Goal: Obtain resource: Download file/media

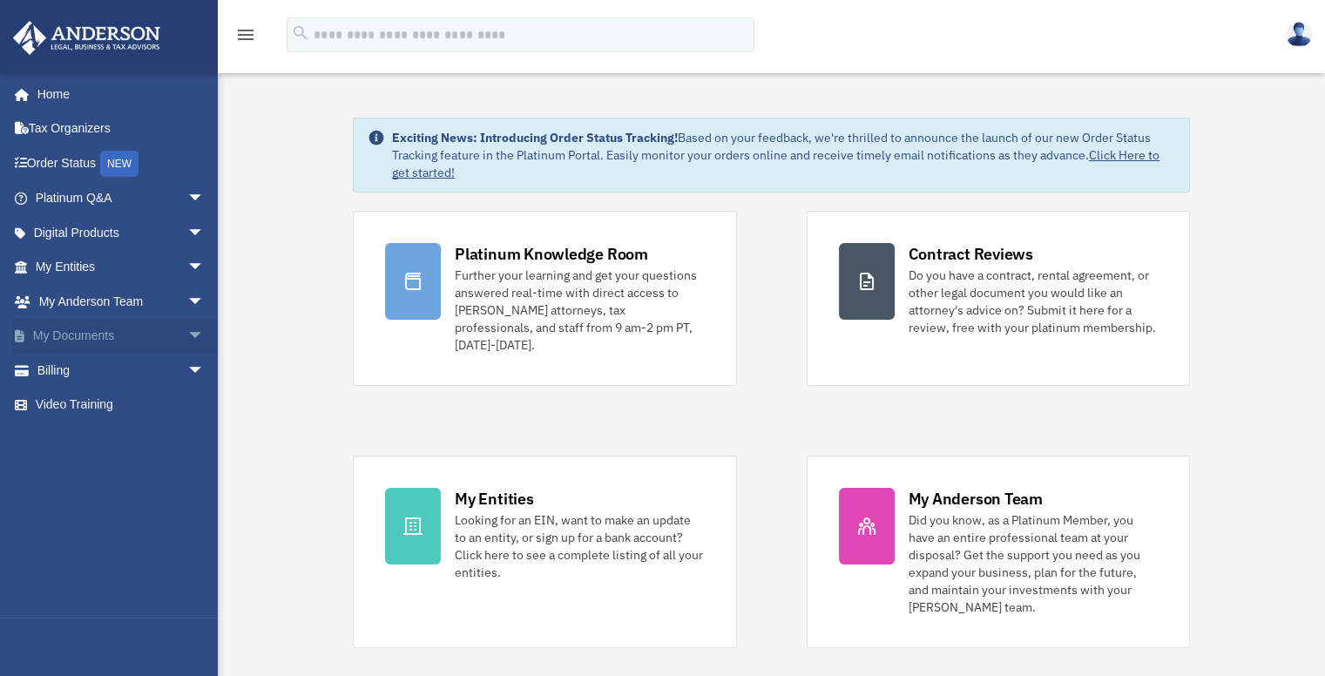
click at [117, 324] on link "My Documents arrow_drop_down" at bounding box center [121, 336] width 219 height 35
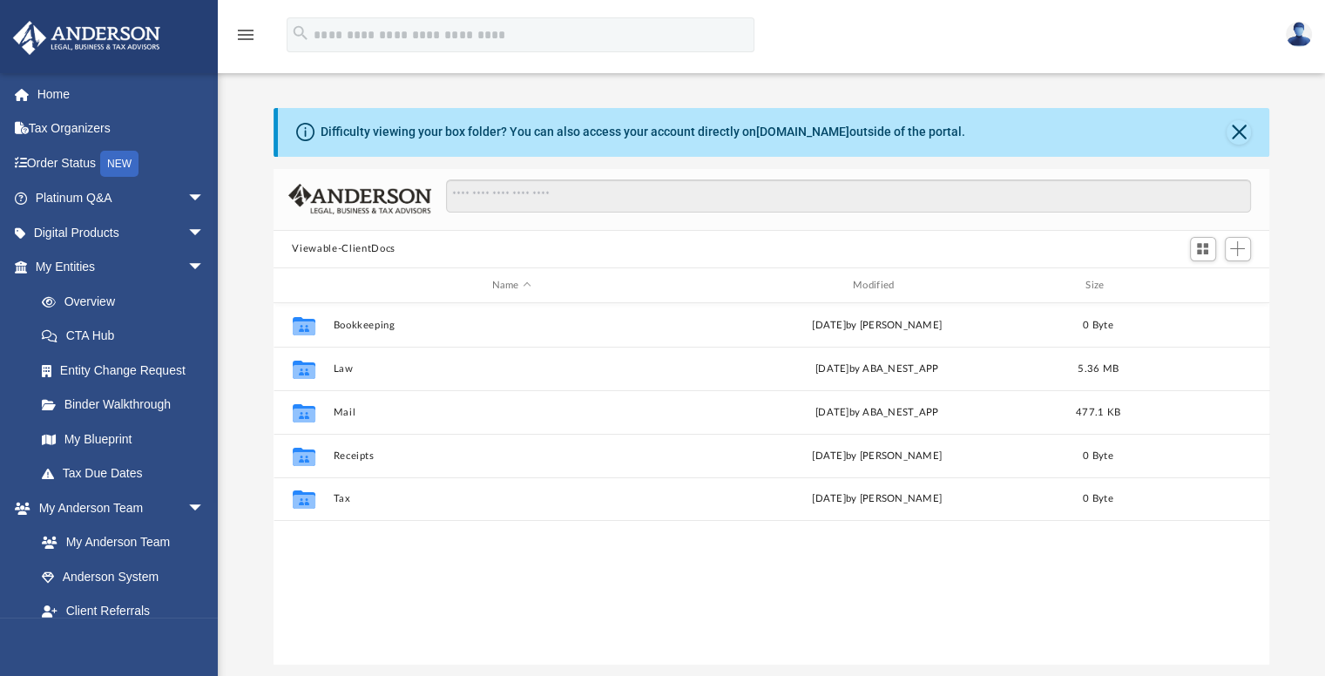
scroll to position [383, 983]
click at [136, 545] on link "My Anderson Team" at bounding box center [127, 542] width 207 height 35
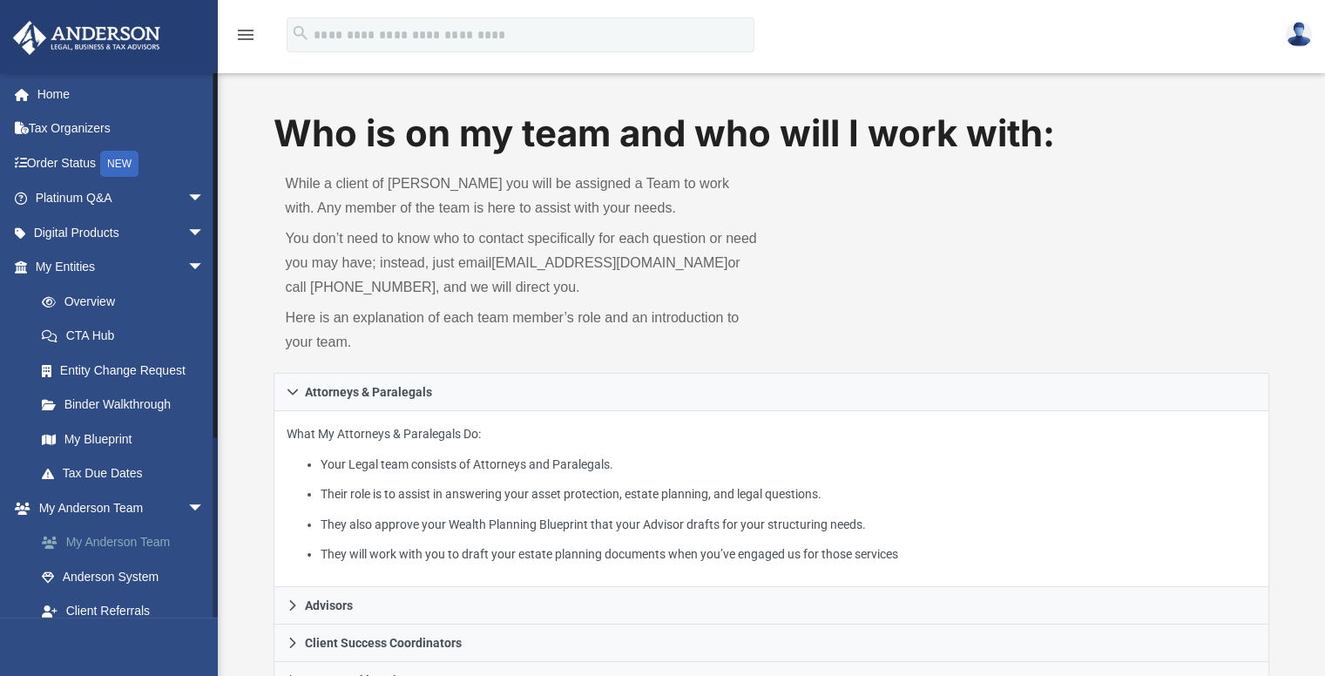
click at [136, 542] on link "My Anderson Team" at bounding box center [127, 542] width 207 height 35
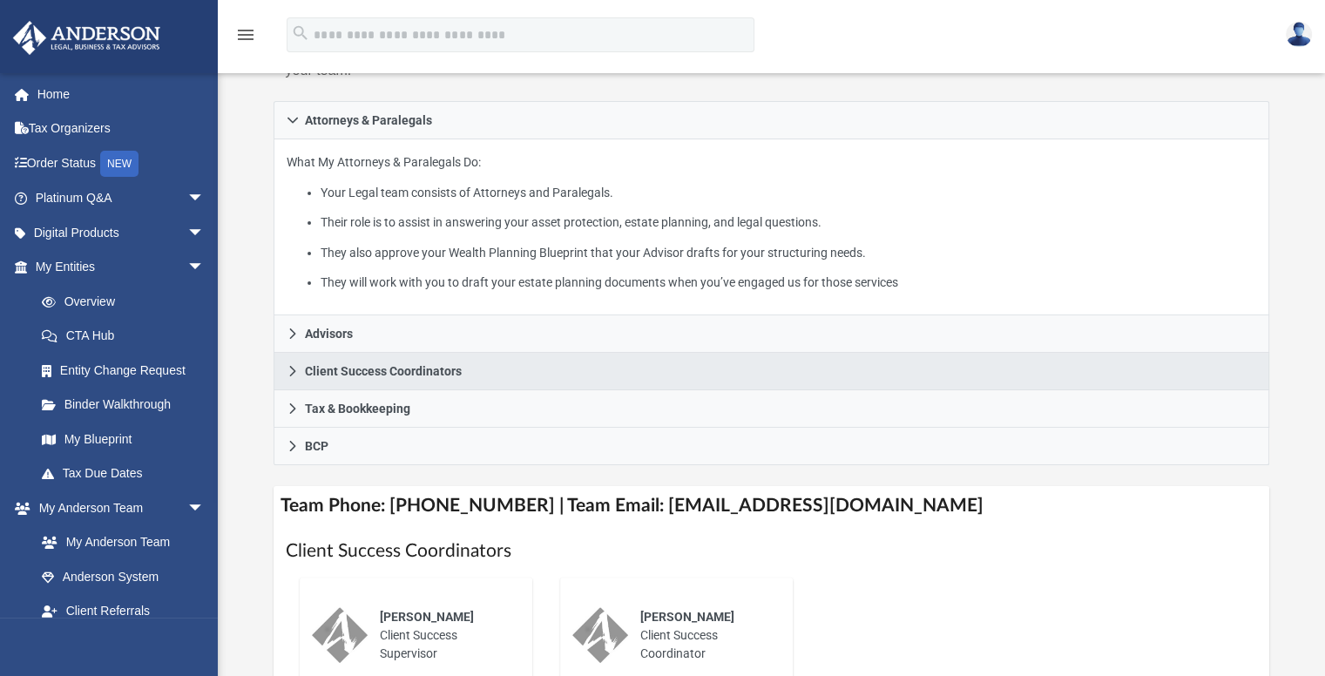
scroll to position [406, 0]
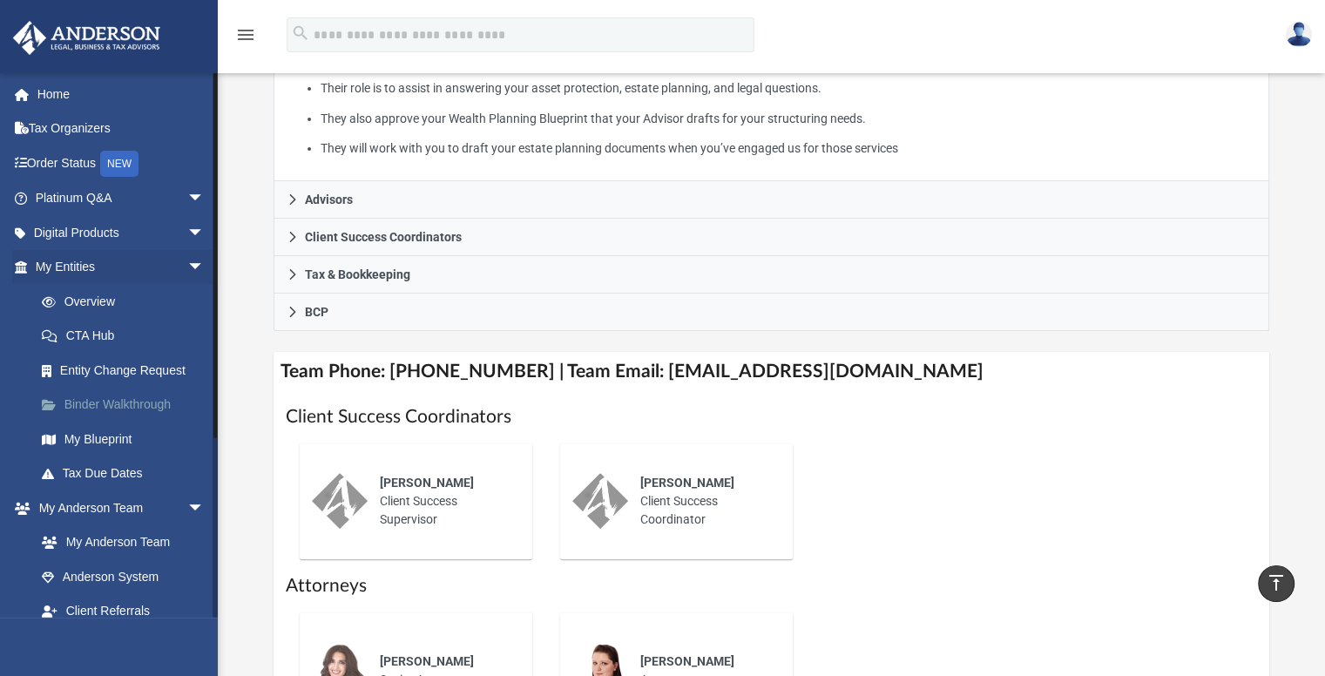
click at [136, 408] on link "Binder Walkthrough" at bounding box center [127, 405] width 207 height 35
click at [143, 405] on link "Binder Walkthrough" at bounding box center [127, 405] width 207 height 35
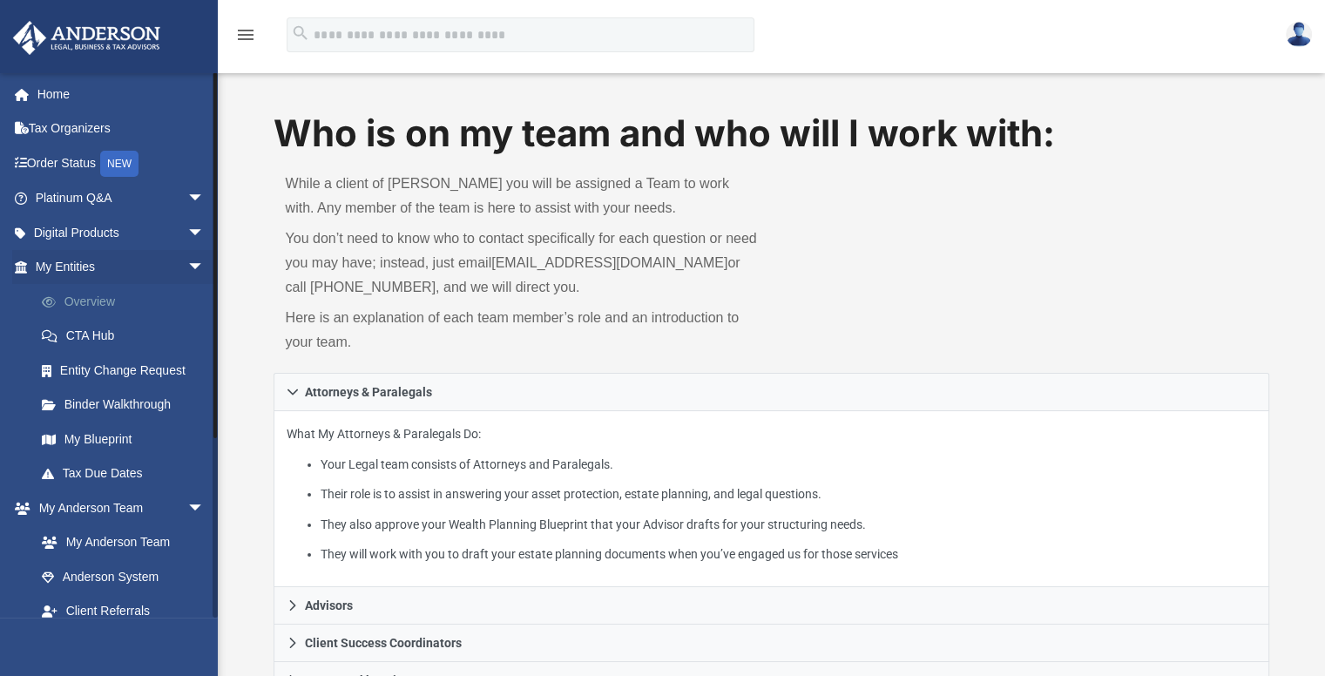
click at [108, 299] on link "Overview" at bounding box center [127, 301] width 207 height 35
click at [83, 269] on link "My Entities arrow_drop_down" at bounding box center [121, 267] width 219 height 35
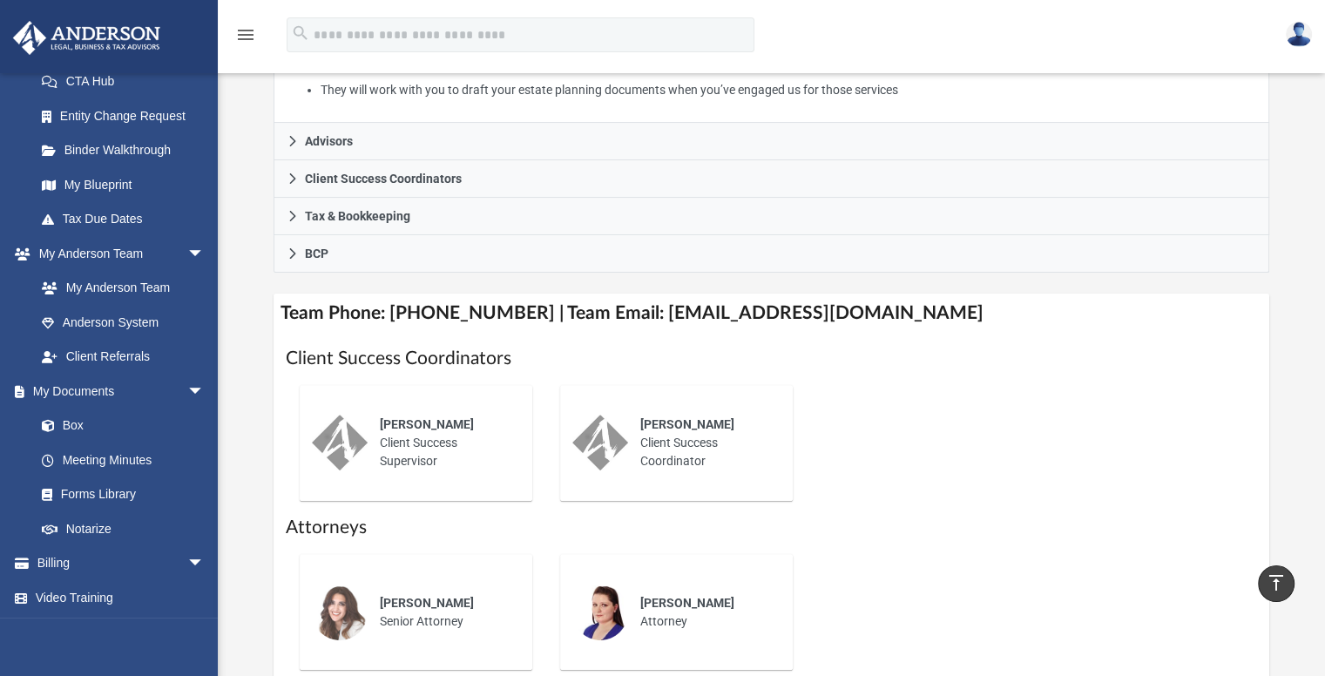
scroll to position [376, 0]
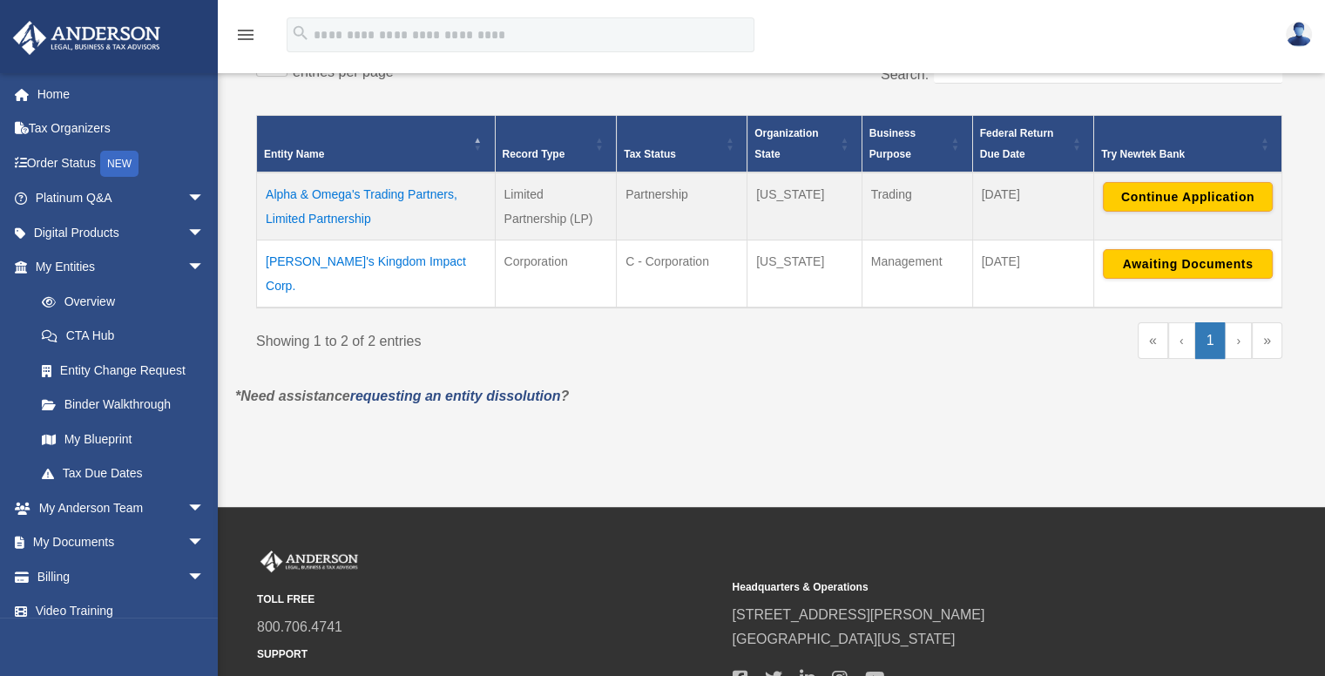
scroll to position [349, 0]
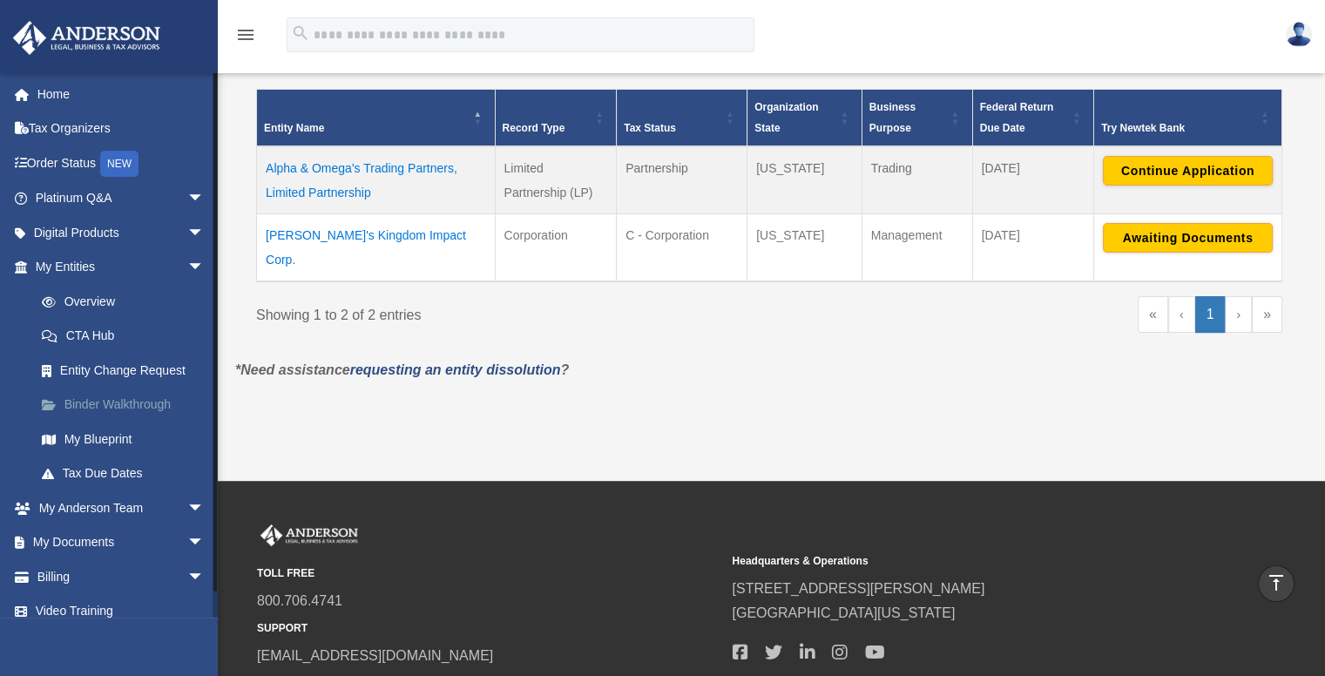
click at [104, 405] on link "Binder Walkthrough" at bounding box center [127, 405] width 207 height 35
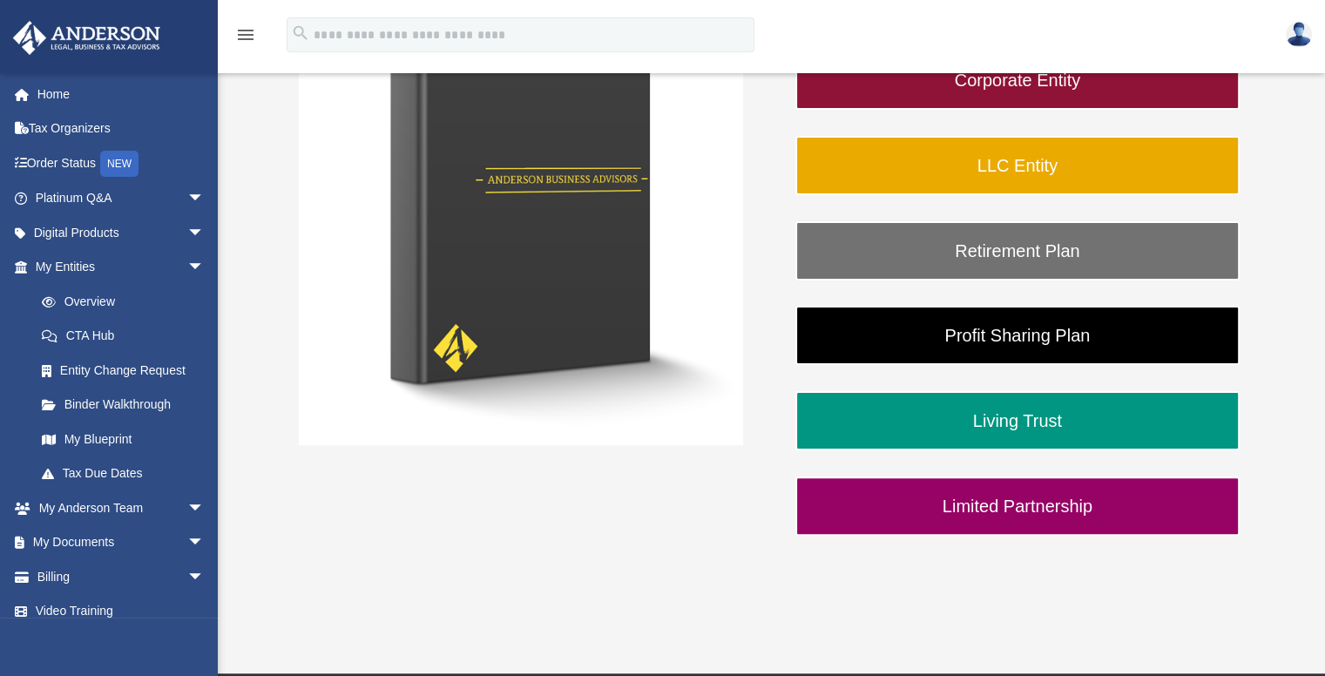
scroll to position [322, 0]
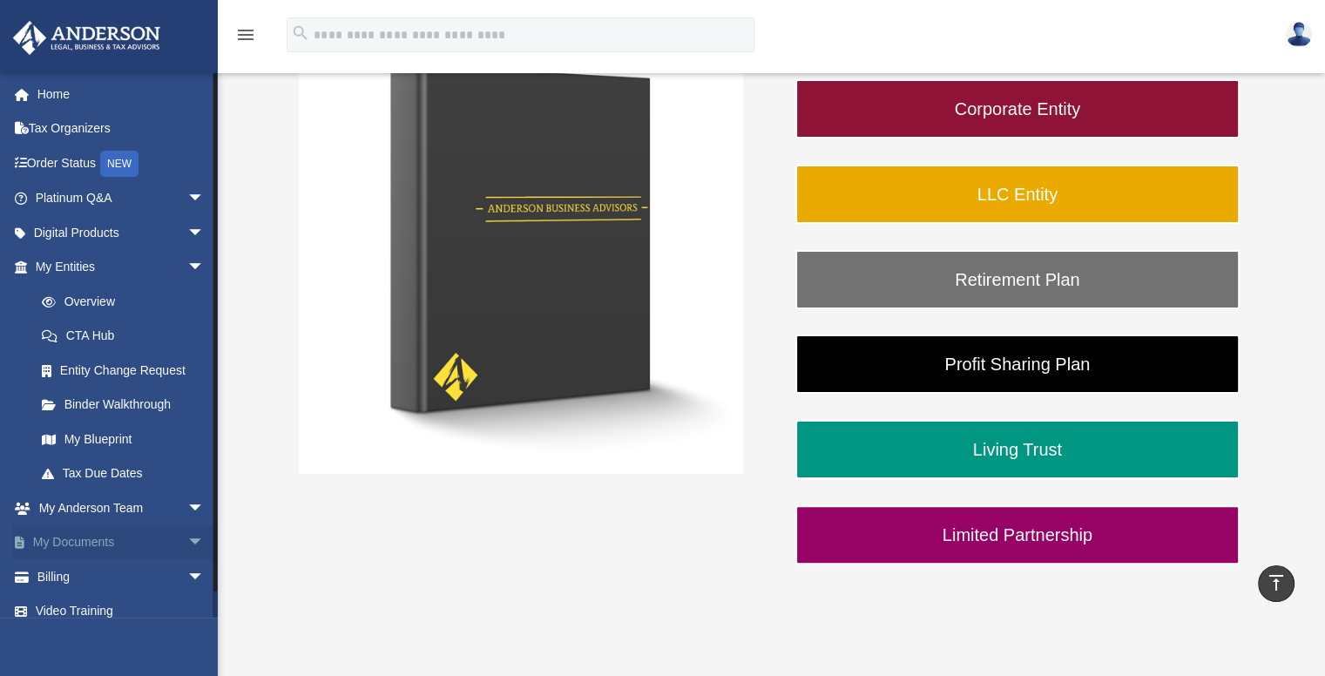
click at [187, 543] on span "arrow_drop_down" at bounding box center [204, 543] width 35 height 36
click at [78, 568] on link "Box" at bounding box center [127, 576] width 207 height 35
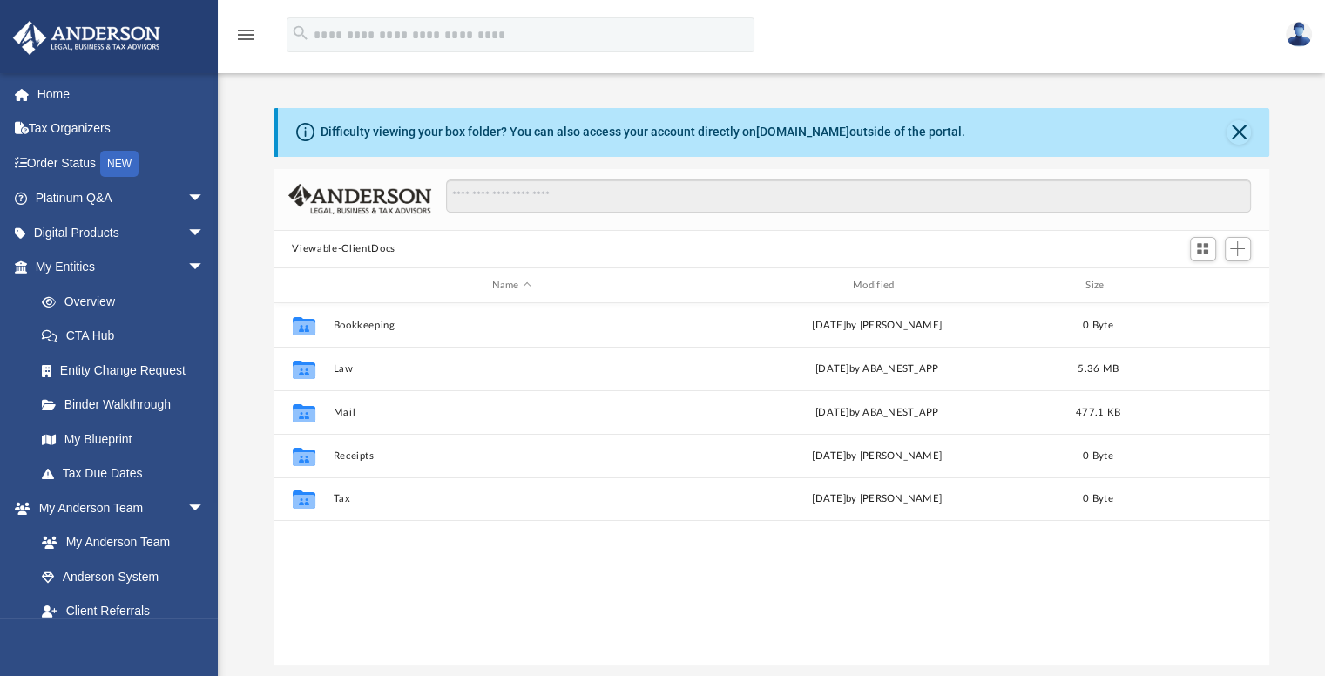
scroll to position [383, 983]
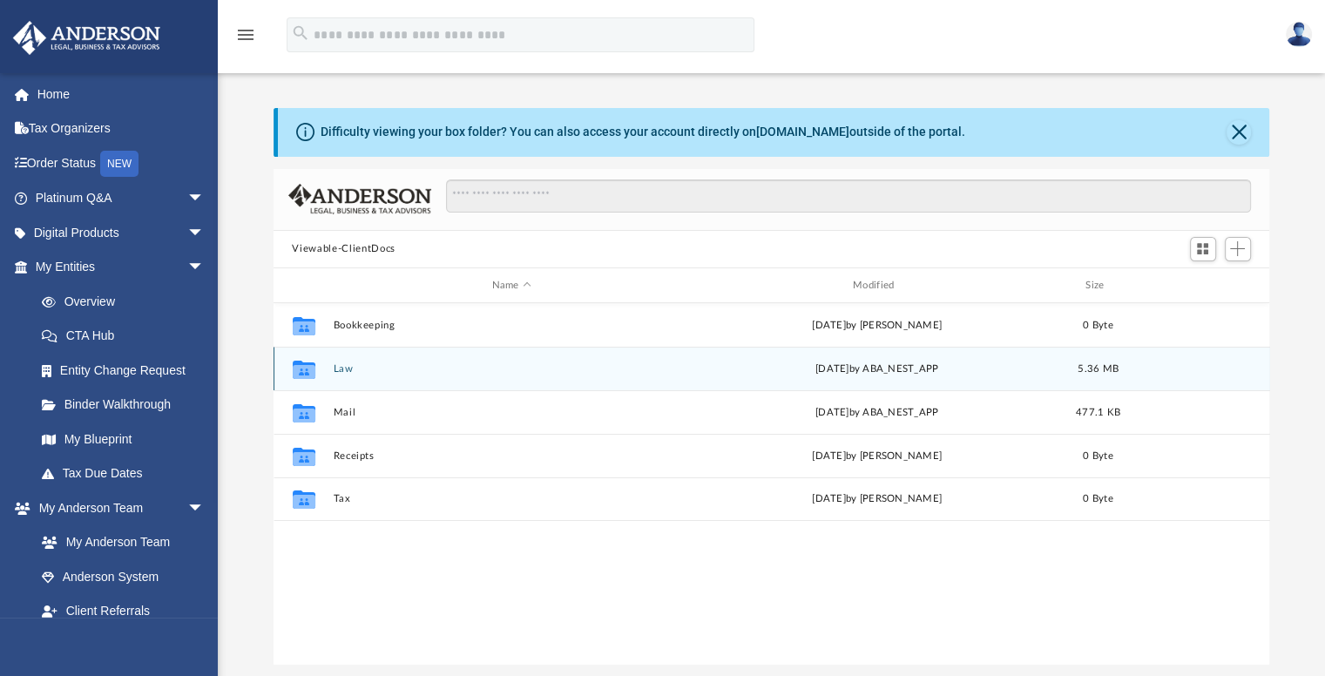
click at [354, 374] on button "Law" at bounding box center [511, 368] width 357 height 11
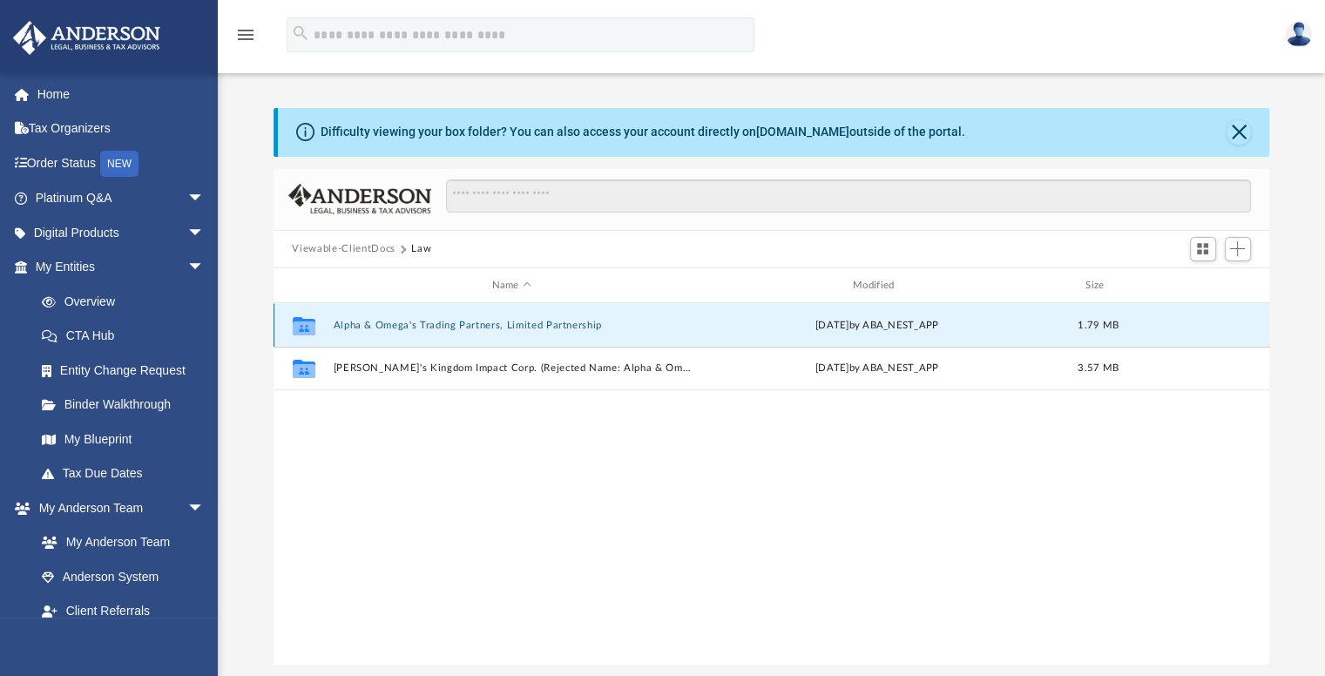
click at [457, 325] on button "Alpha & Omega's Trading Partners, Limited Partnership" at bounding box center [511, 325] width 357 height 11
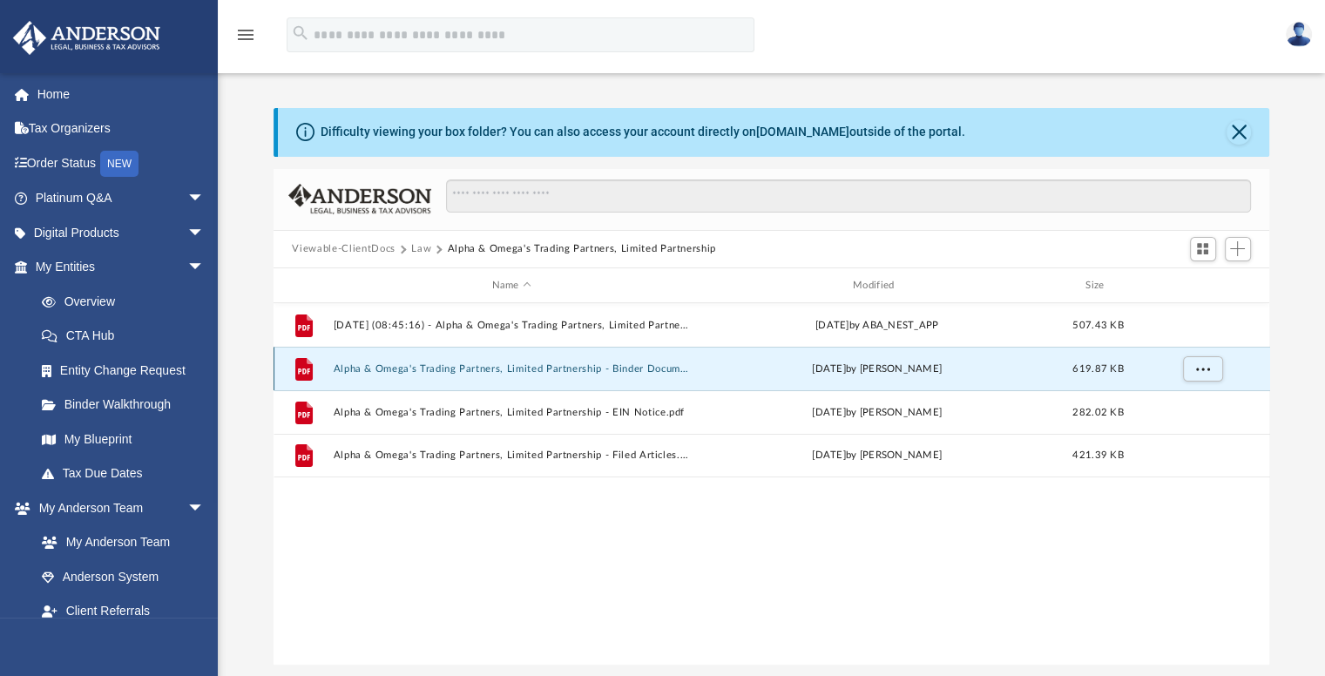
click at [603, 365] on button "Alpha & Omega's Trading Partners, Limited Partnership - Binder Documents.pdf" at bounding box center [511, 368] width 357 height 11
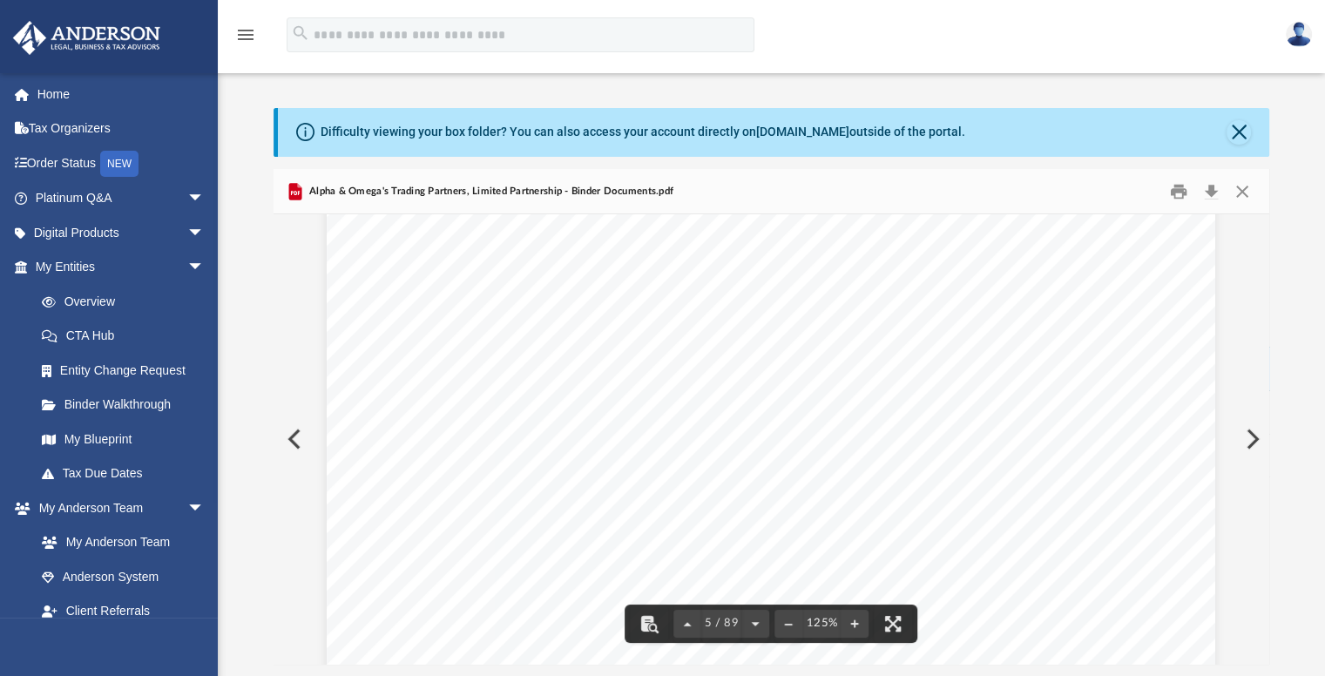
scroll to position [4763, 0]
click at [1258, 440] on button "Preview" at bounding box center [1251, 439] width 38 height 49
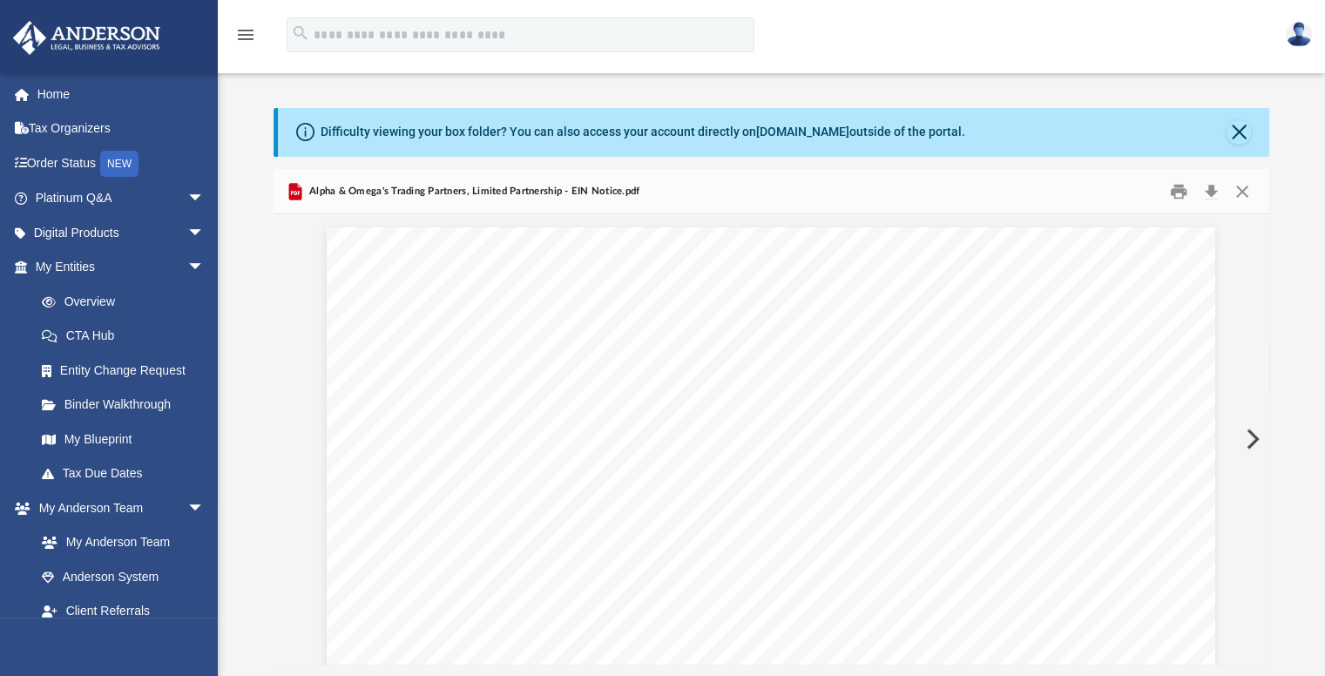
click at [1258, 440] on button "Preview" at bounding box center [1251, 439] width 38 height 49
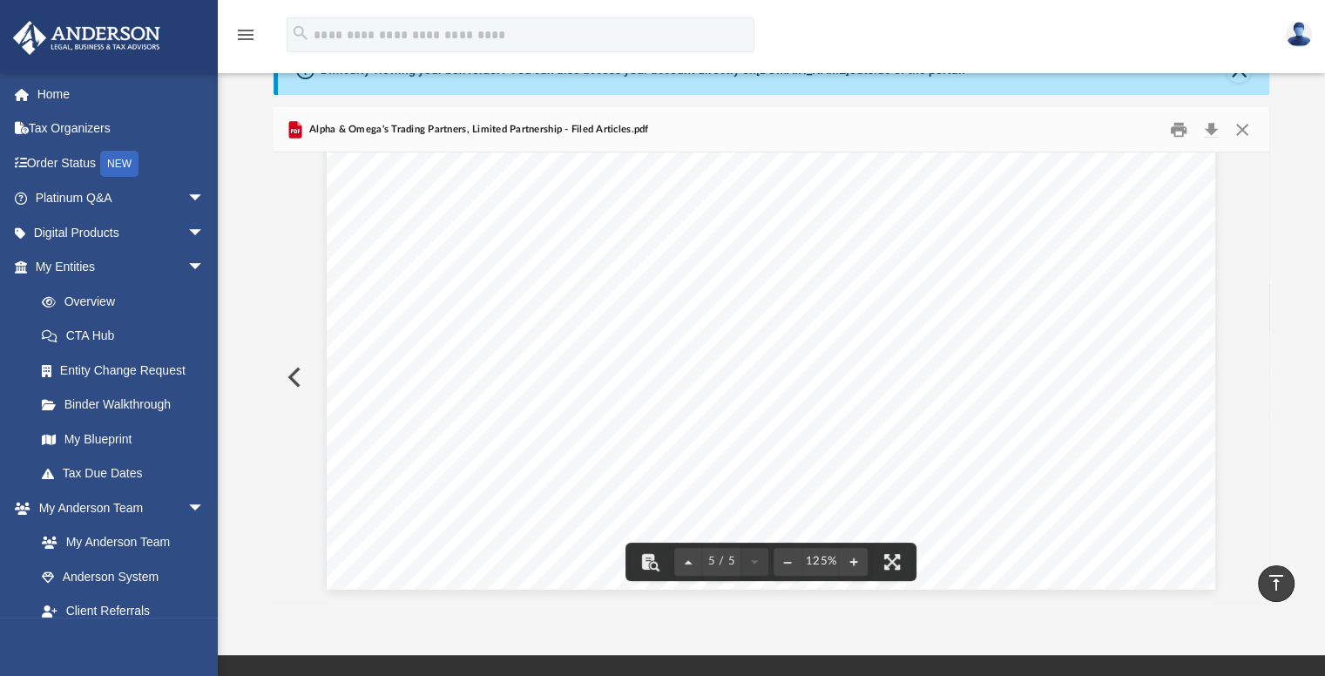
scroll to position [0, 0]
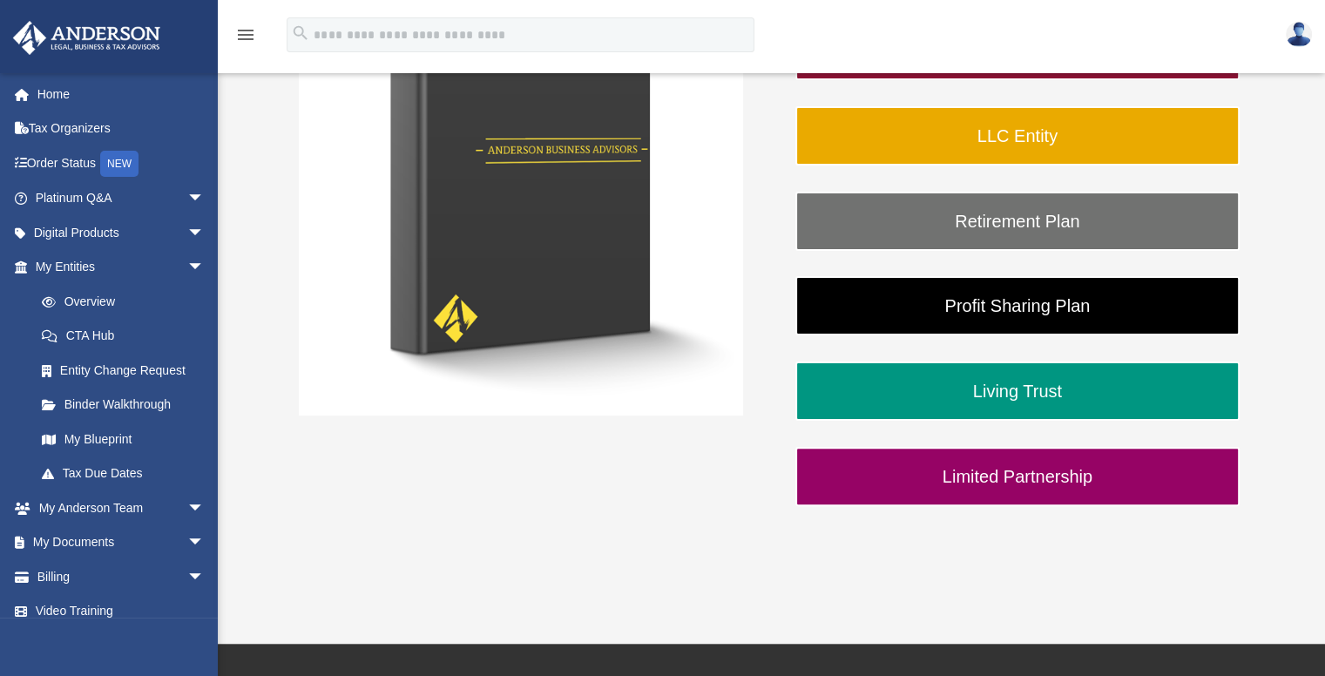
scroll to position [614, 0]
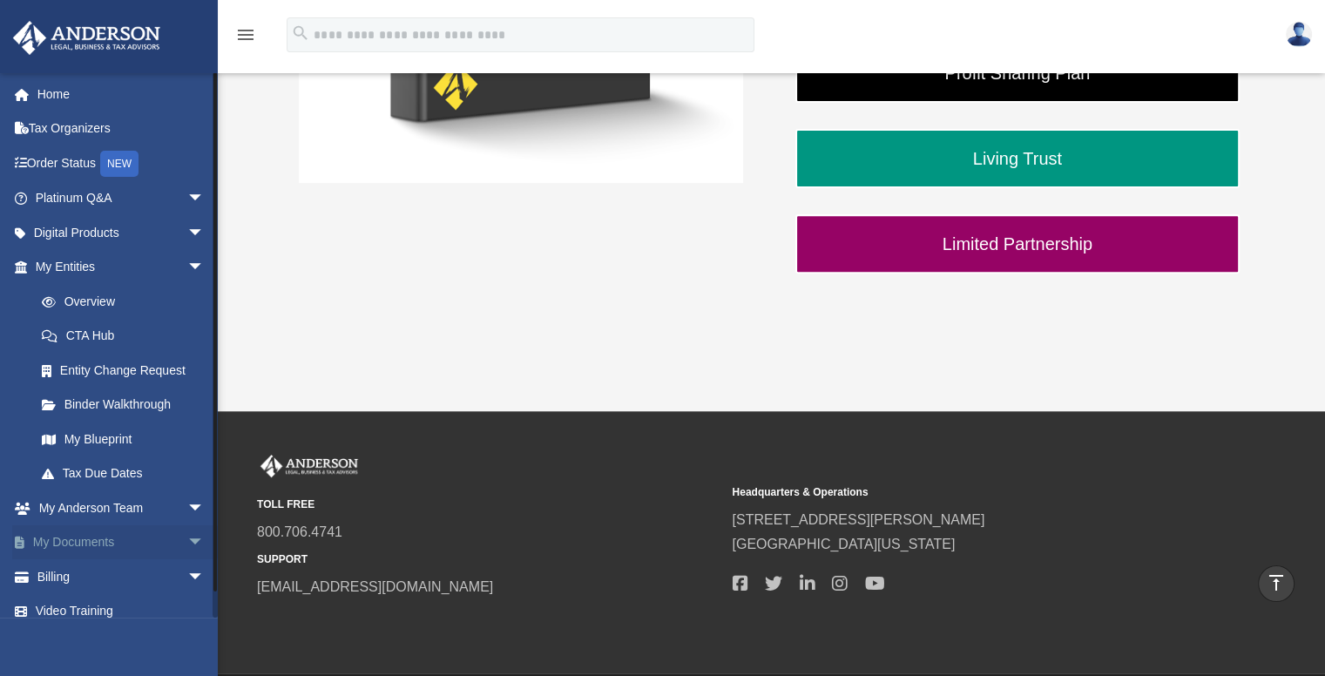
click at [73, 545] on link "My Documents arrow_drop_down" at bounding box center [121, 542] width 219 height 35
click at [187, 537] on span "arrow_drop_down" at bounding box center [204, 543] width 35 height 36
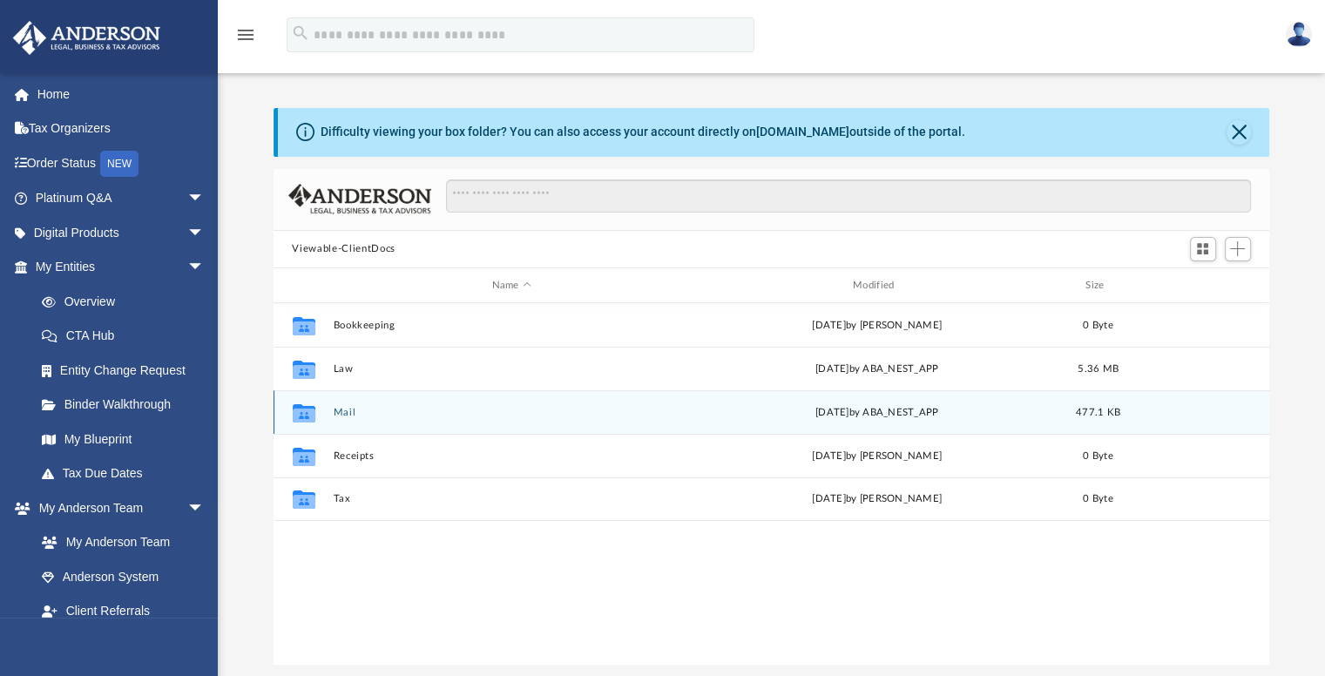
scroll to position [383, 983]
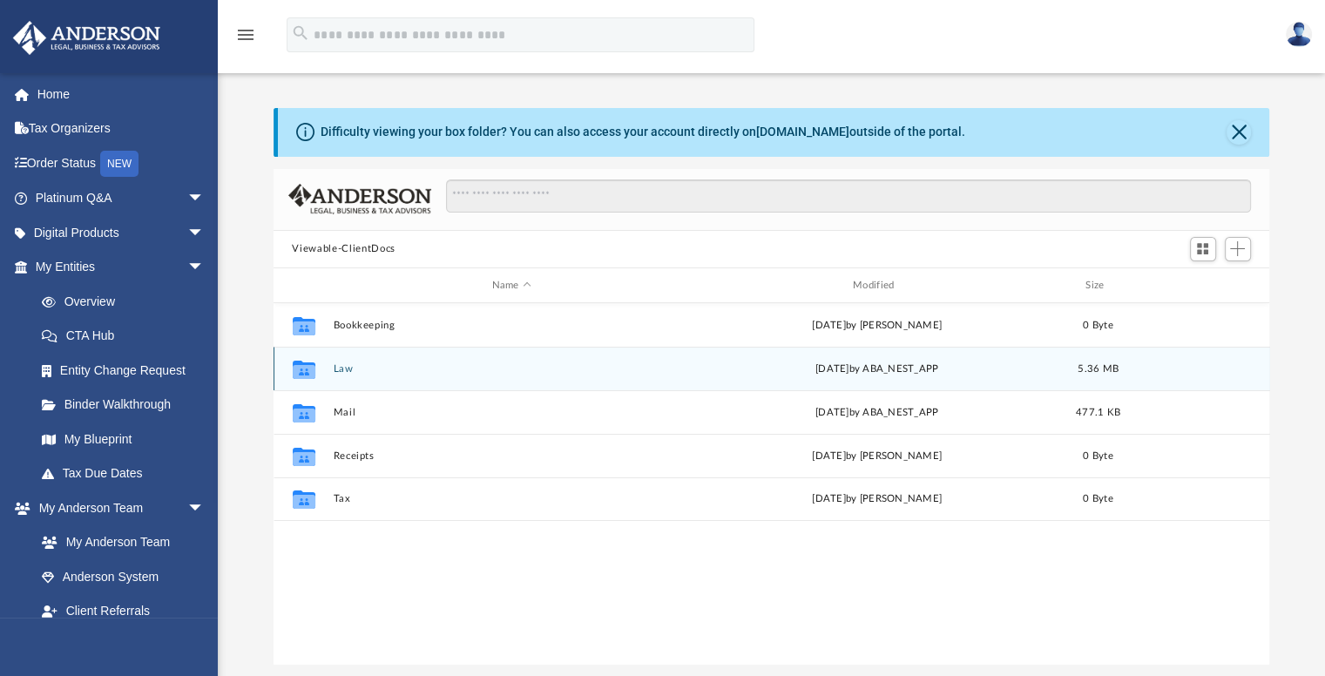
click at [913, 369] on div "Thu May 29 2025 by ABA_NEST_APP" at bounding box center [876, 370] width 357 height 16
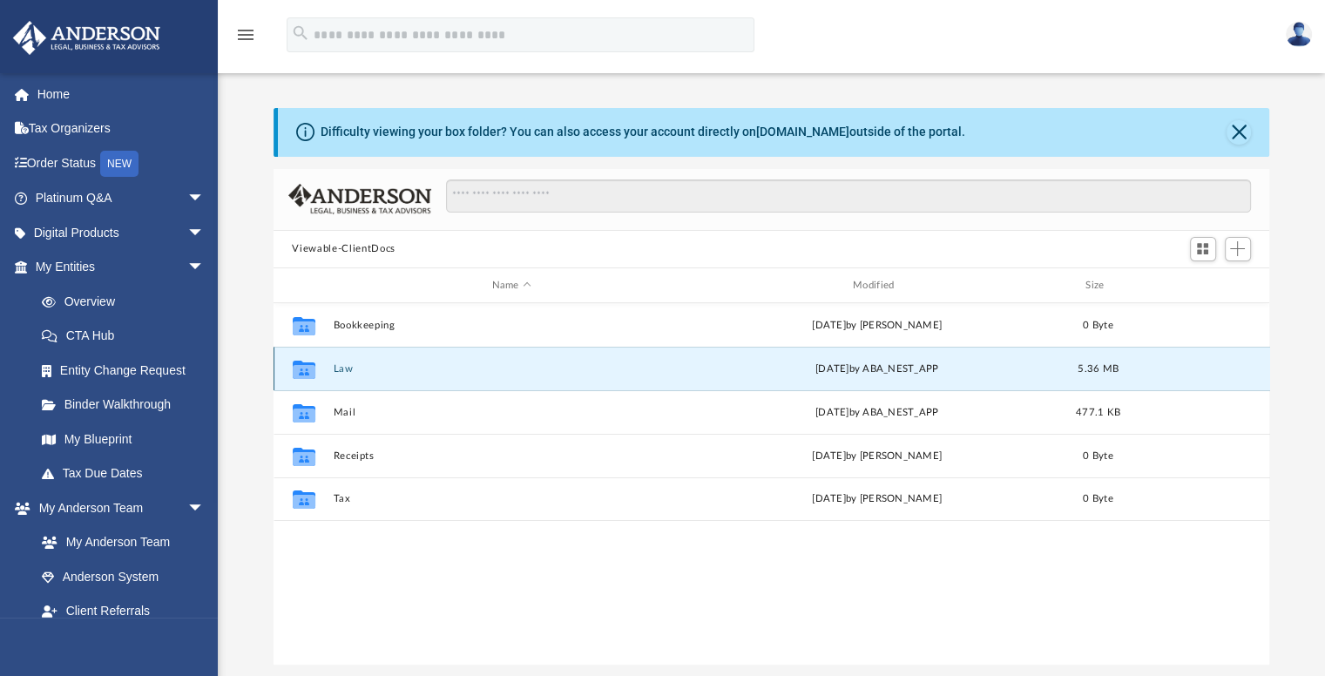
click at [345, 370] on button "Law" at bounding box center [511, 368] width 357 height 11
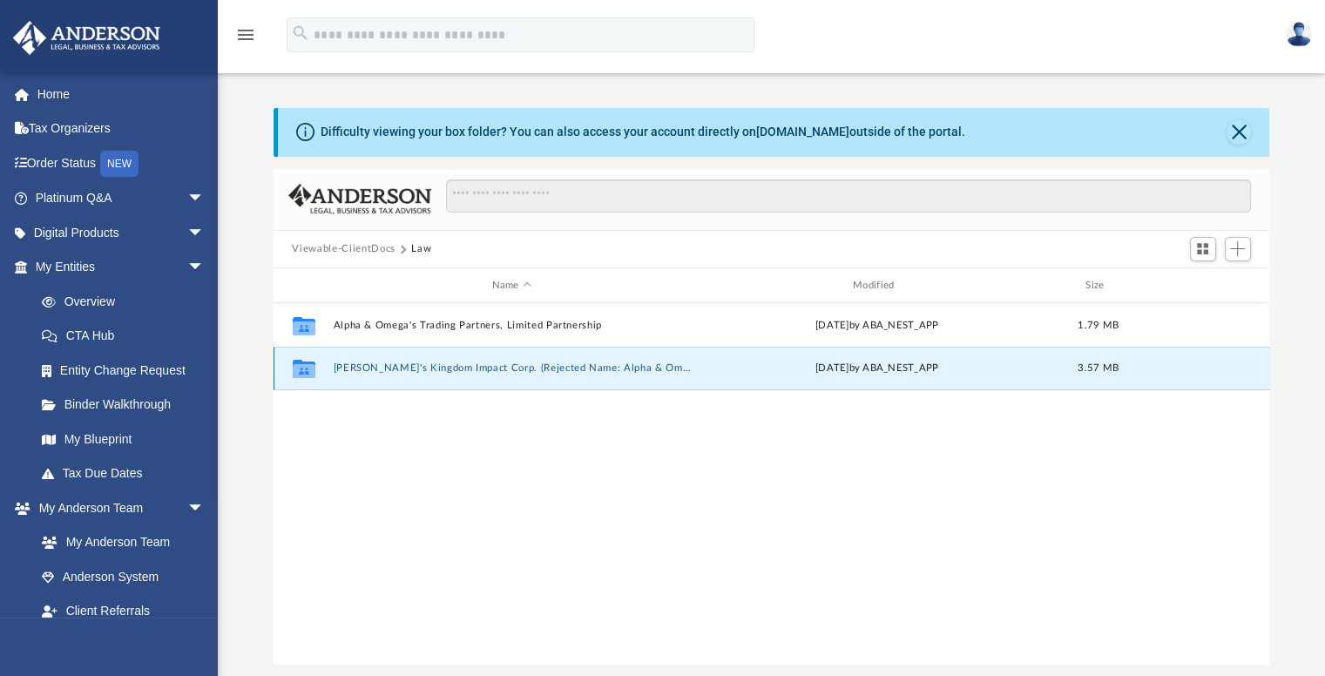
click at [591, 365] on button "Yeshua's Kingdom Impact Corp. (Rejected Name: Alpha & Omega Legacies Corp)" at bounding box center [511, 368] width 357 height 11
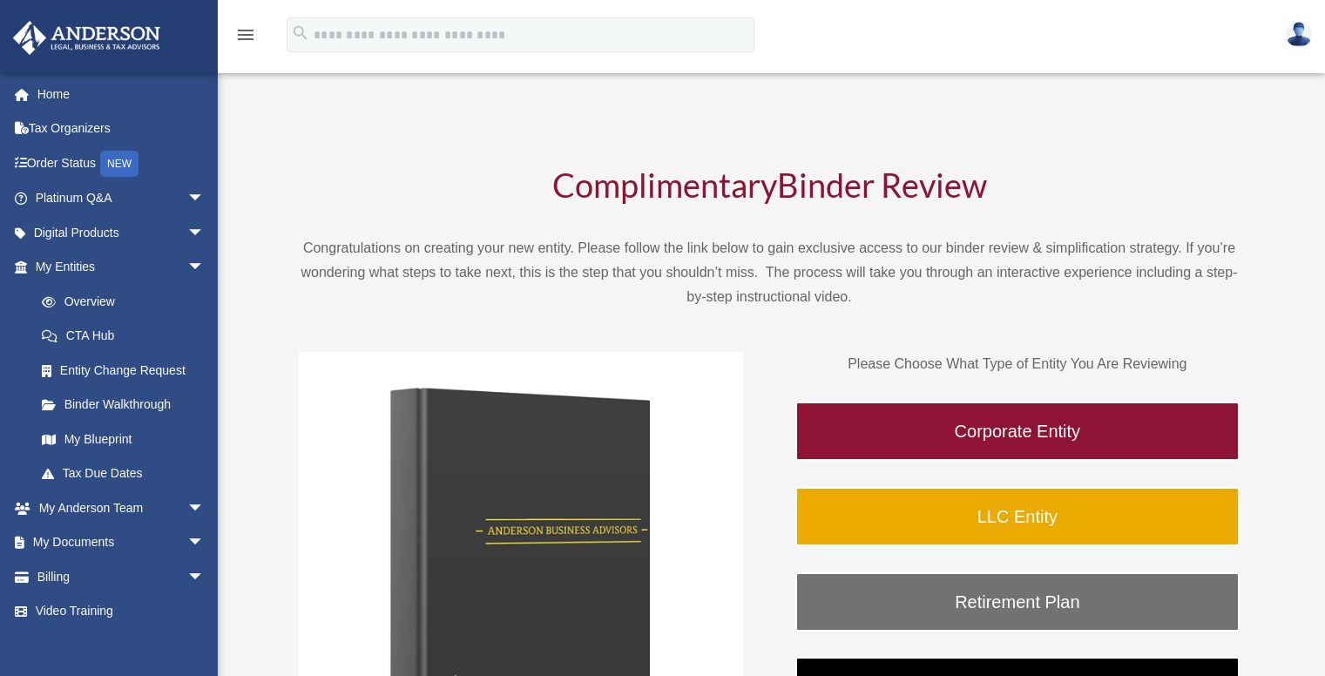
scroll to position [614, 0]
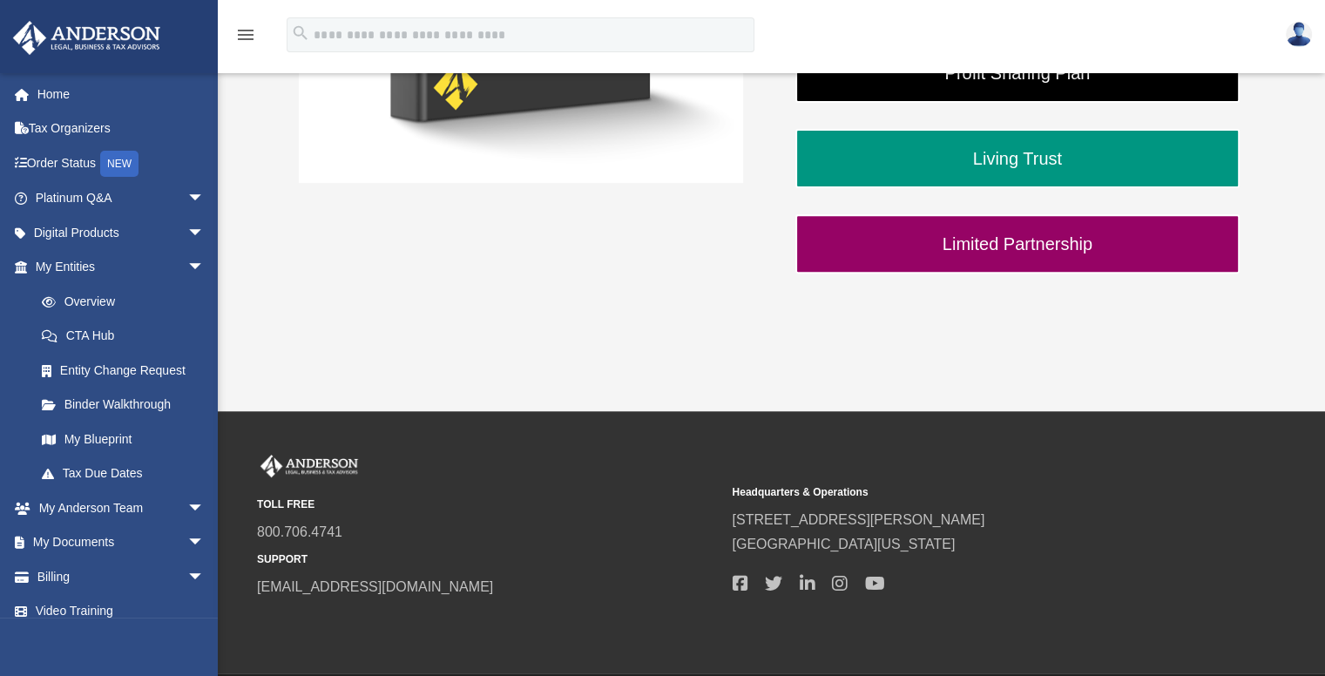
drag, startPoint x: 641, startPoint y: 349, endPoint x: 627, endPoint y: 342, distance: 16.0
click at [66, 545] on link "My Documents arrow_drop_down" at bounding box center [121, 542] width 219 height 35
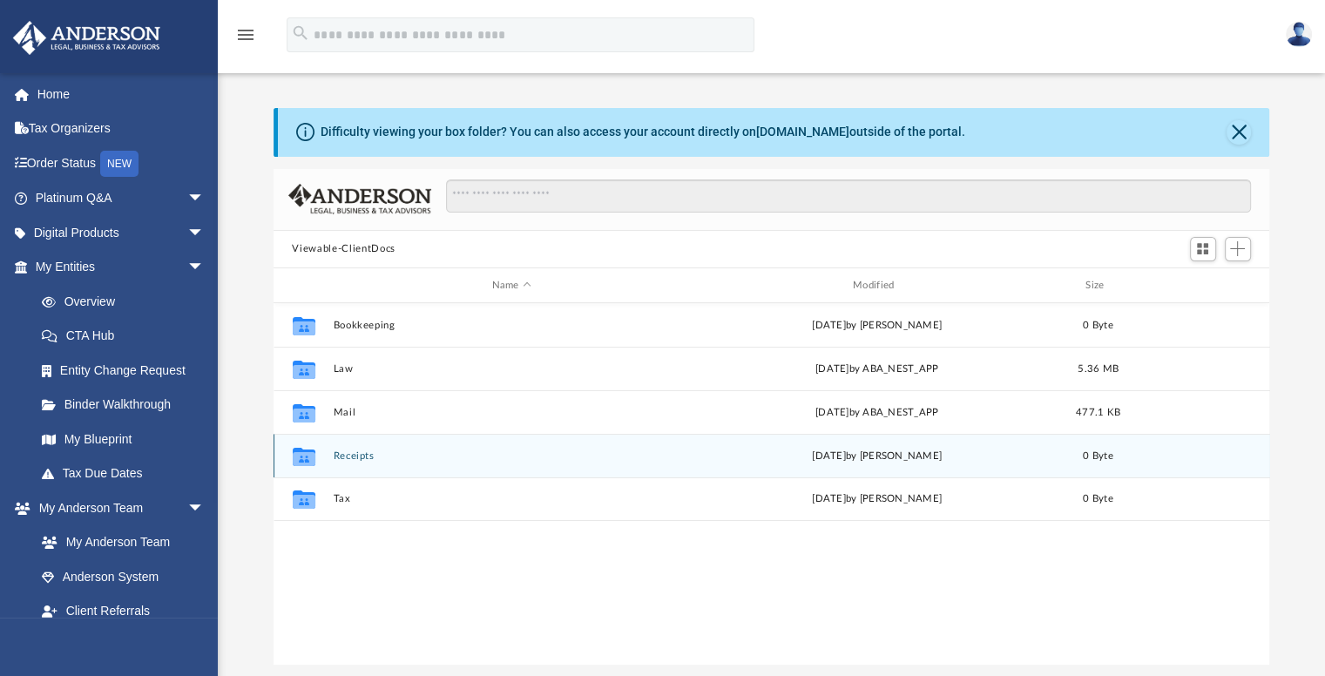
scroll to position [383, 983]
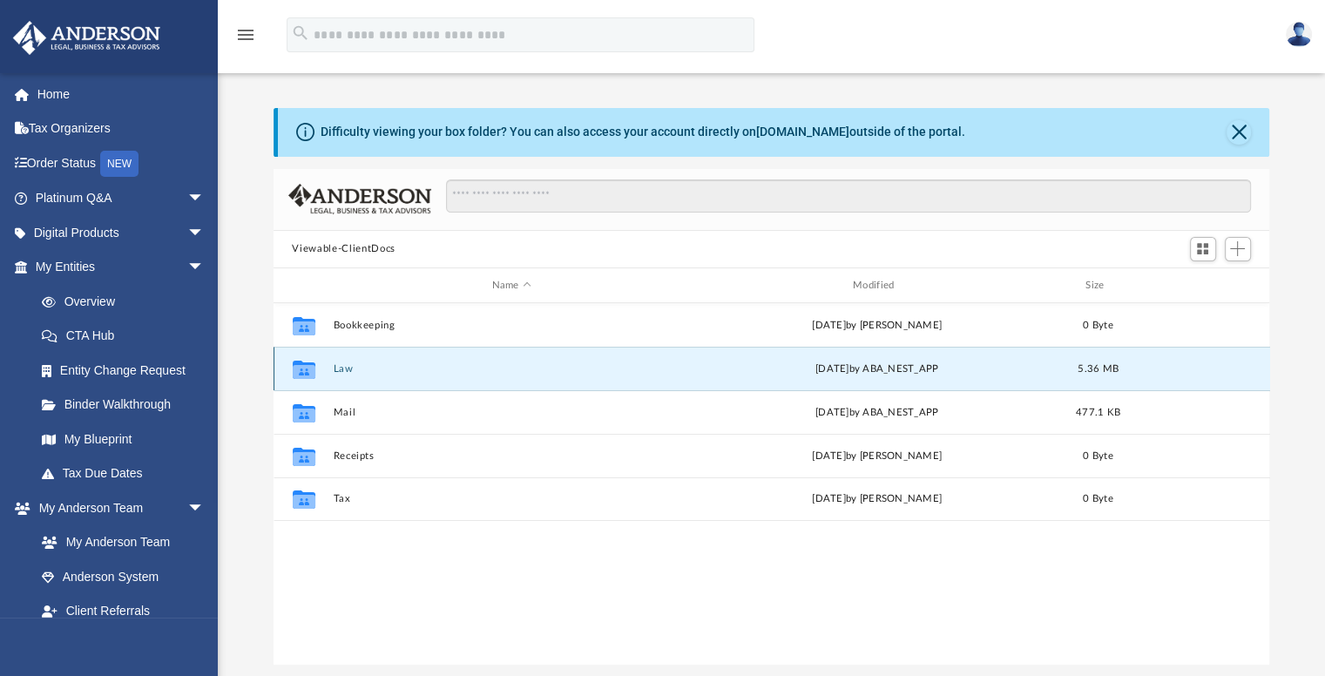
click at [344, 363] on button "Law" at bounding box center [511, 368] width 357 height 11
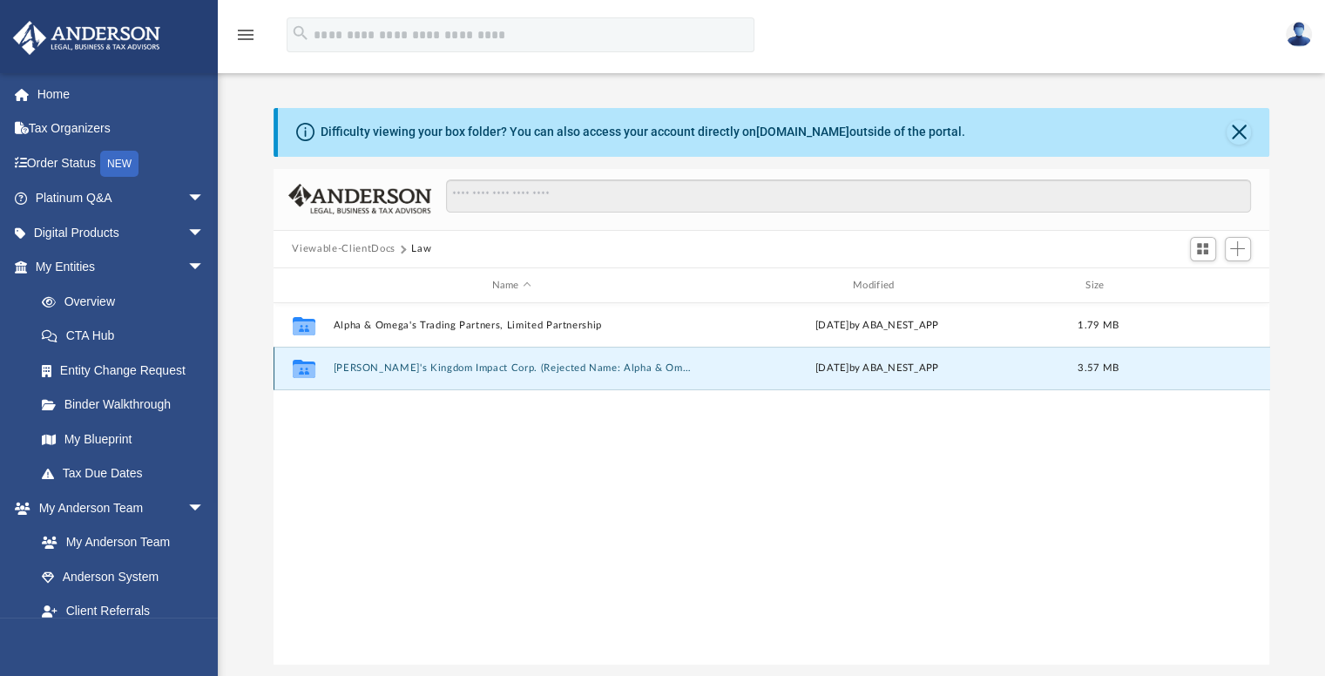
click at [365, 367] on button "[PERSON_NAME]'s Kingdom Impact Corp. (Rejected Name: Alpha & Omega Legacies Cor…" at bounding box center [511, 368] width 357 height 11
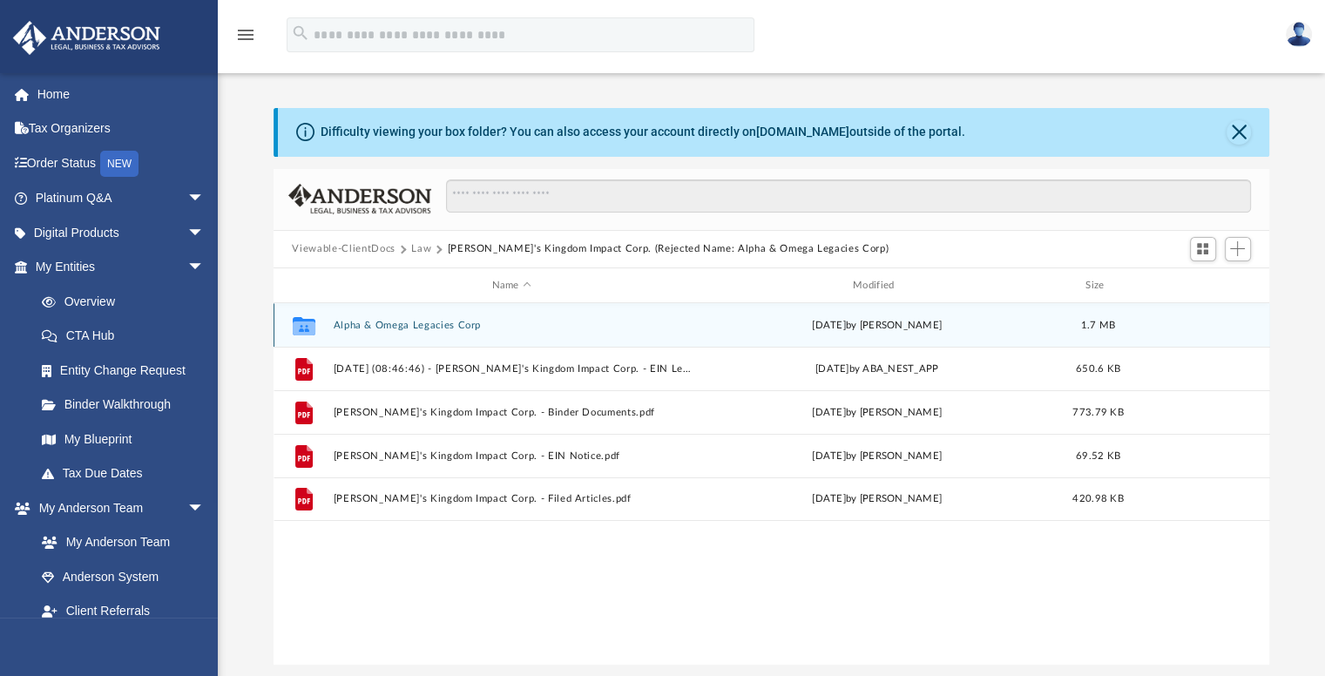
click at [352, 322] on button "Alpha & Omega Legacies Corp" at bounding box center [511, 325] width 357 height 11
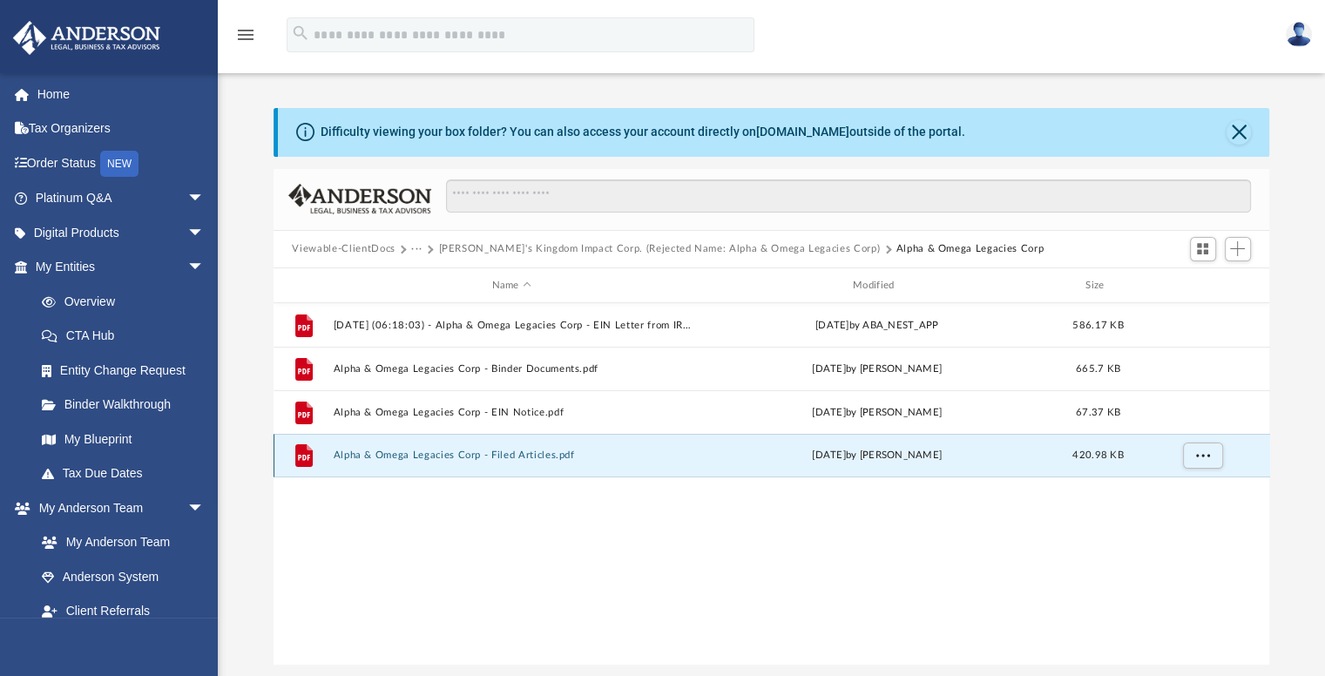
click at [528, 460] on button "Alpha & Omega Legacies Corp - Filed Articles.pdf" at bounding box center [511, 456] width 357 height 11
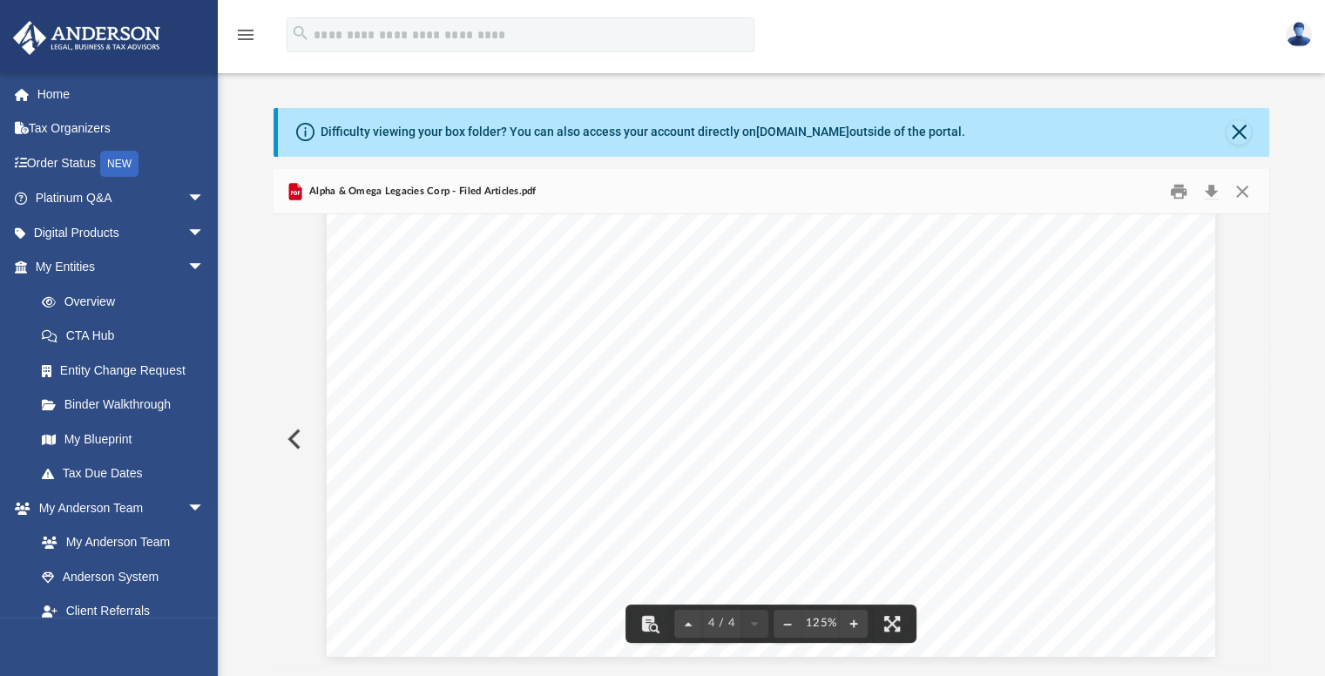
scroll to position [4256, 0]
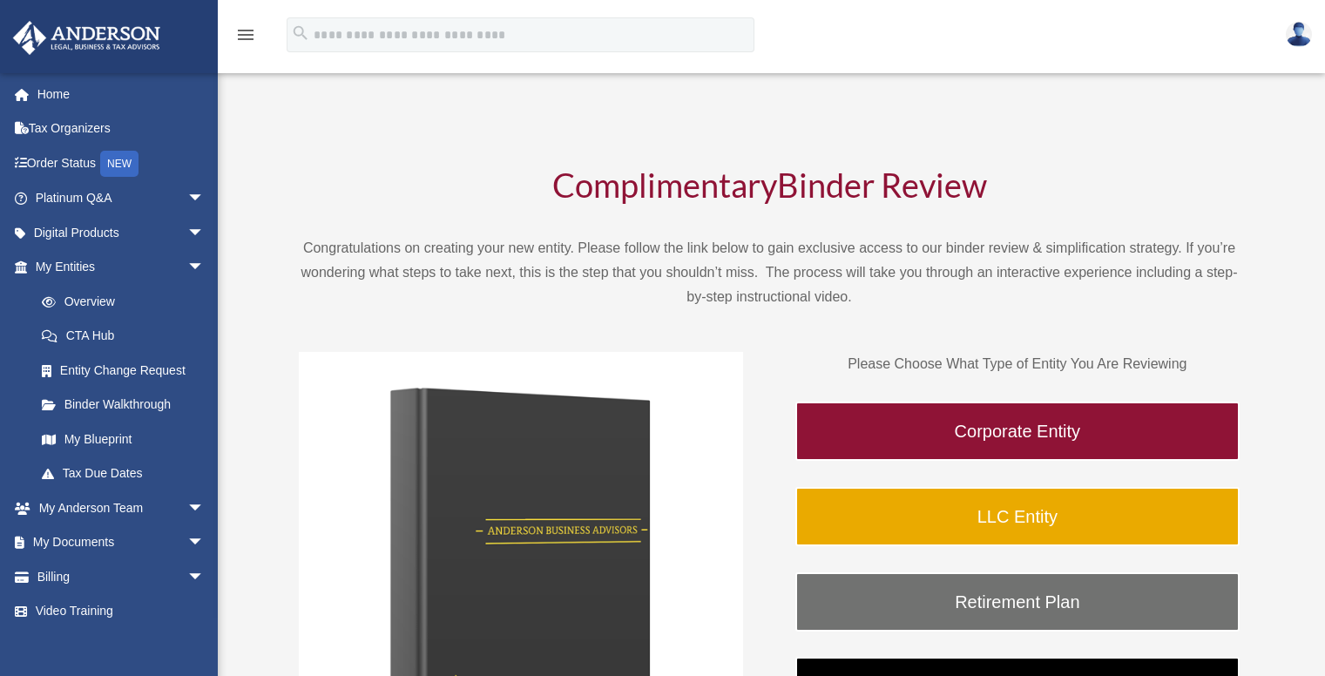
scroll to position [614, 0]
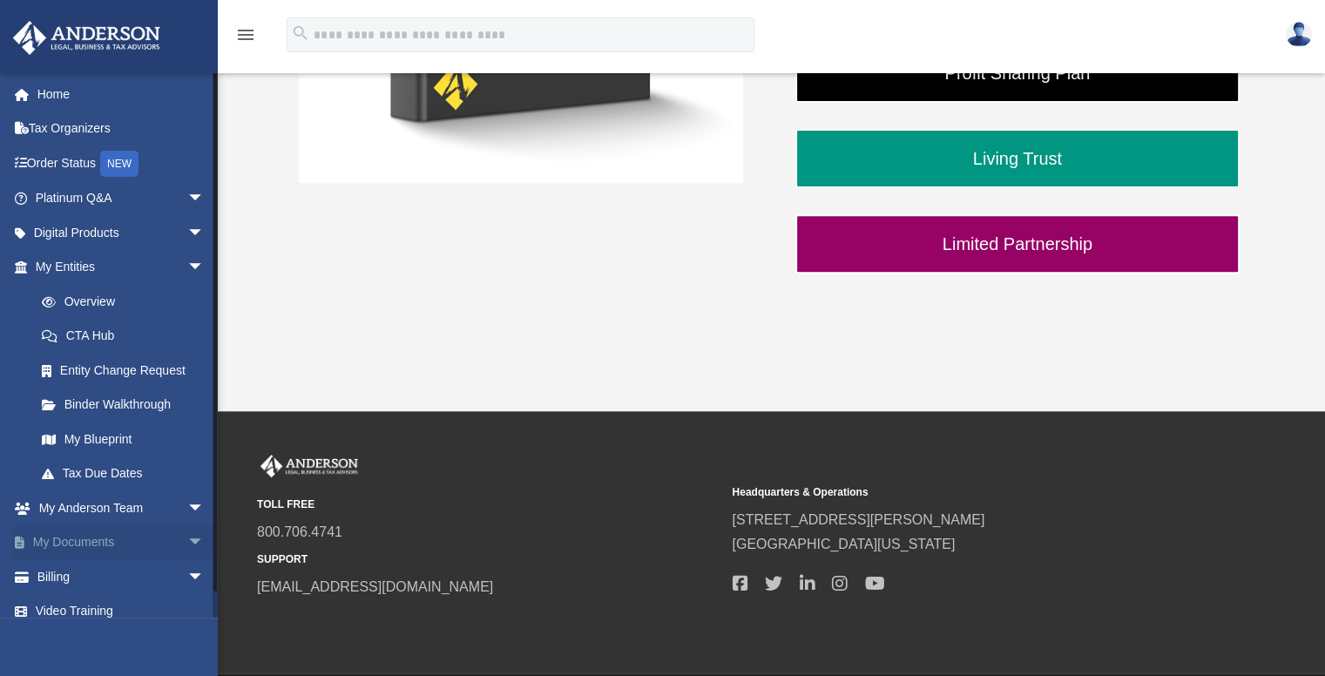
click at [187, 541] on span "arrow_drop_down" at bounding box center [204, 543] width 35 height 36
click at [80, 576] on link "Box" at bounding box center [127, 576] width 207 height 35
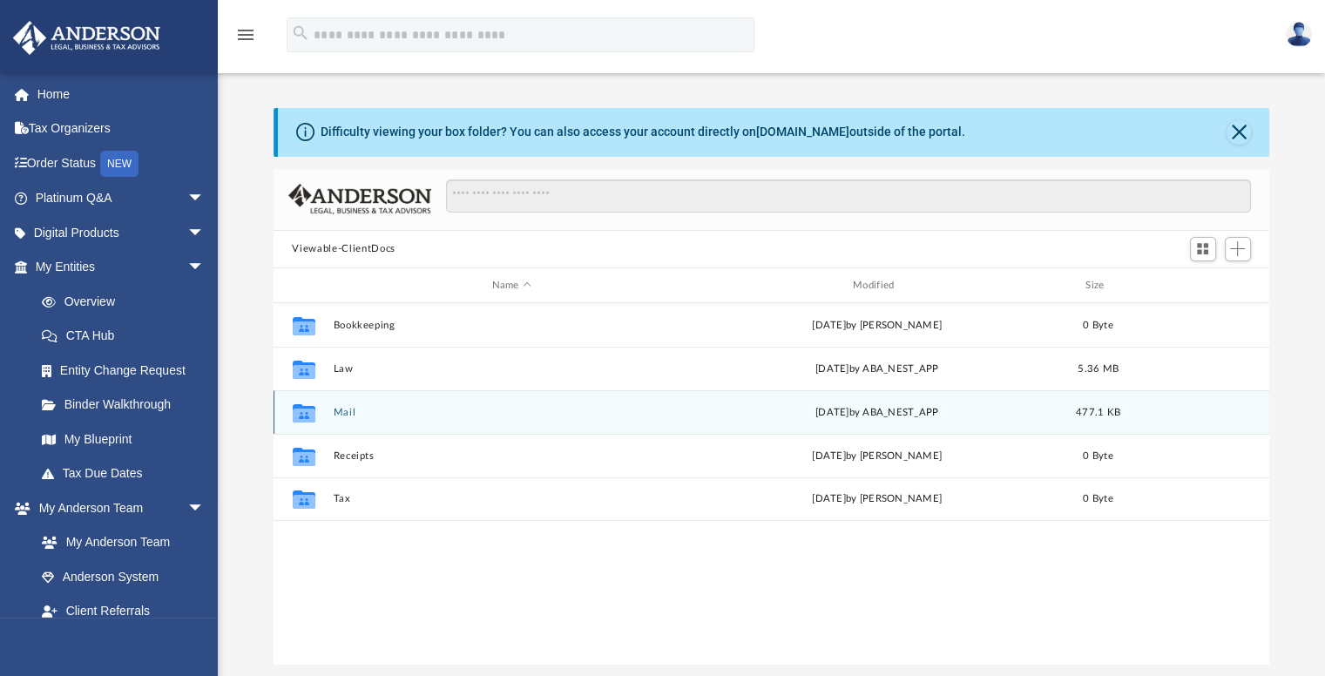
scroll to position [383, 983]
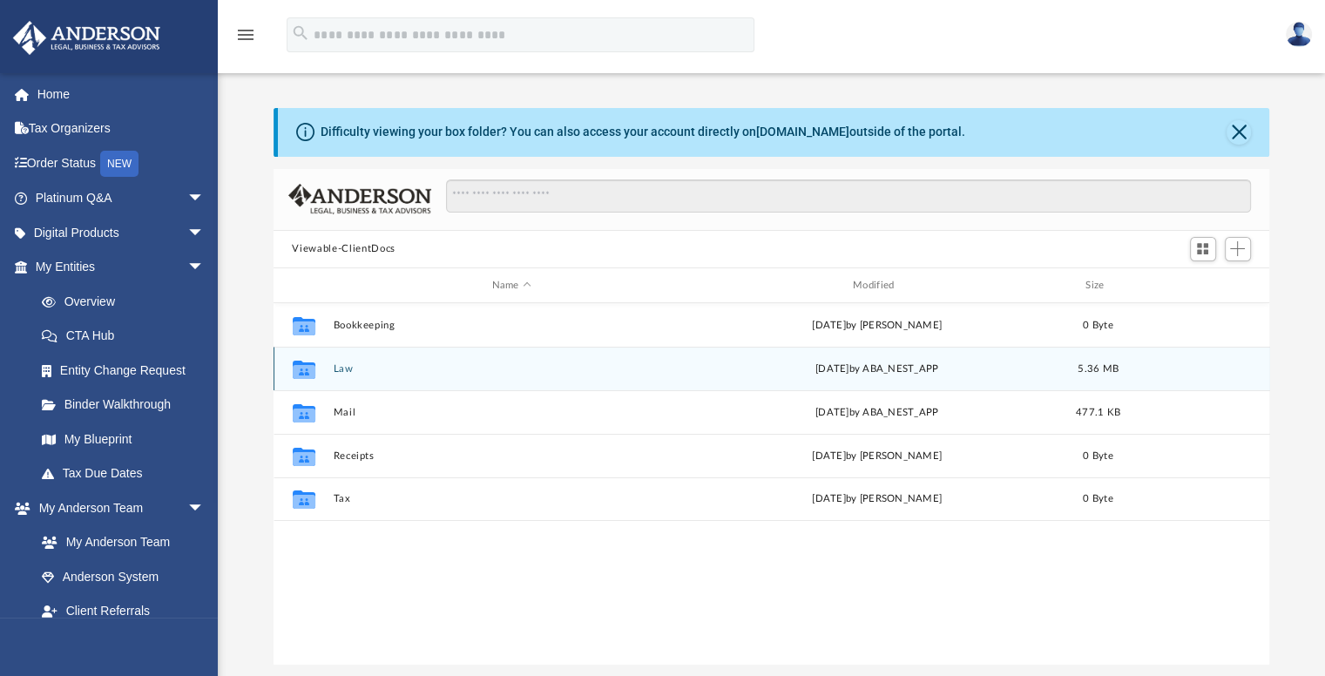
click at [340, 367] on button "Law" at bounding box center [511, 368] width 357 height 11
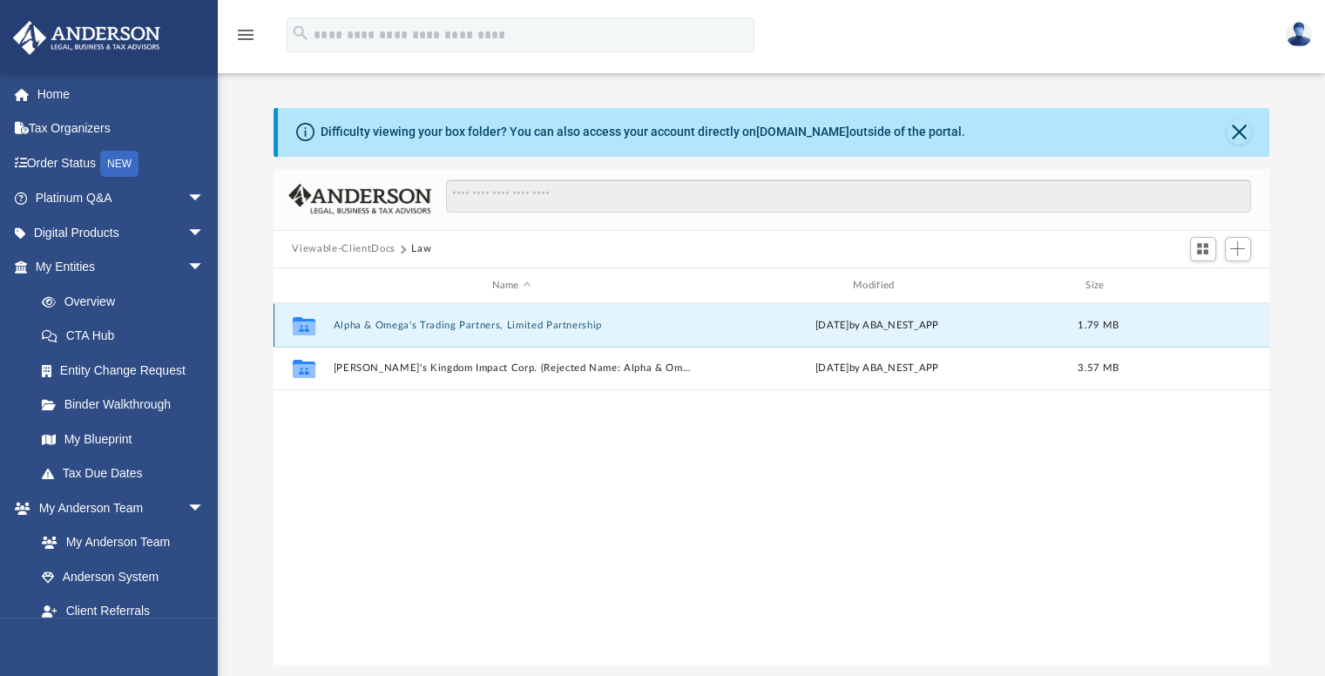
click at [356, 327] on button "Alpha & Omega's Trading Partners, Limited Partnership" at bounding box center [511, 325] width 357 height 11
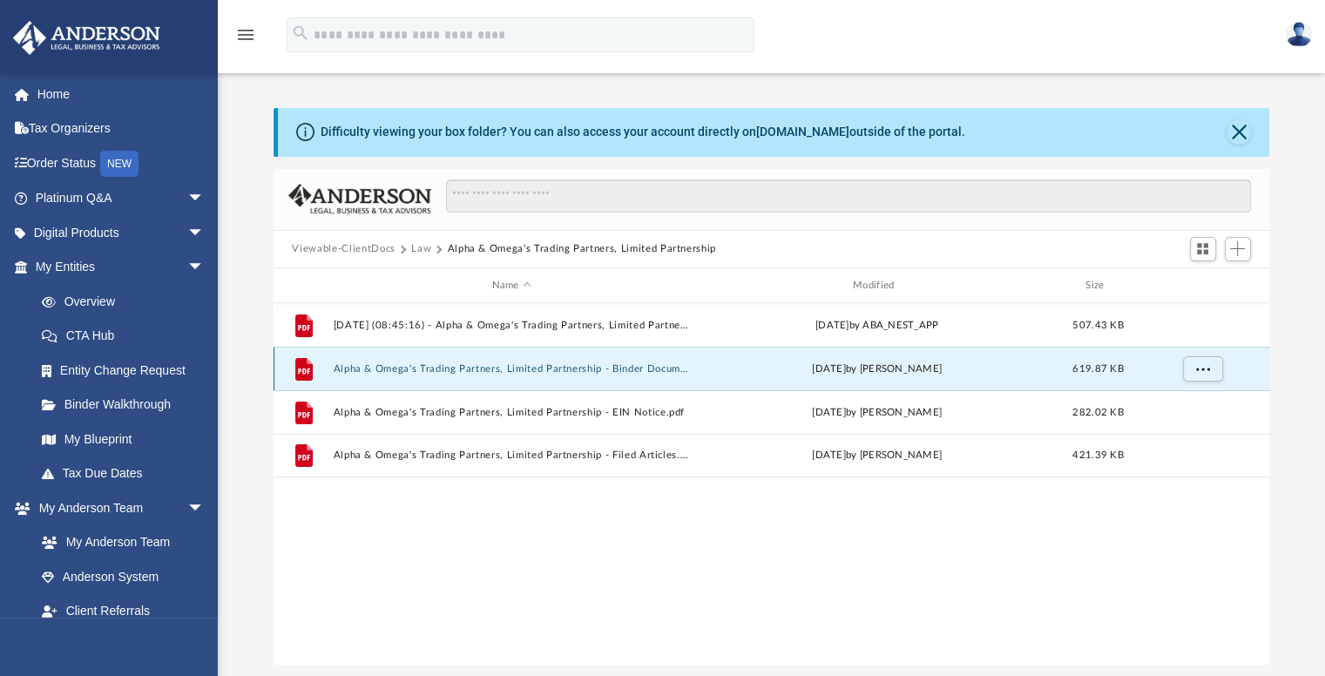
click at [364, 367] on button "Alpha & Omega's Trading Partners, Limited Partnership - Binder Documents.pdf" at bounding box center [511, 368] width 357 height 11
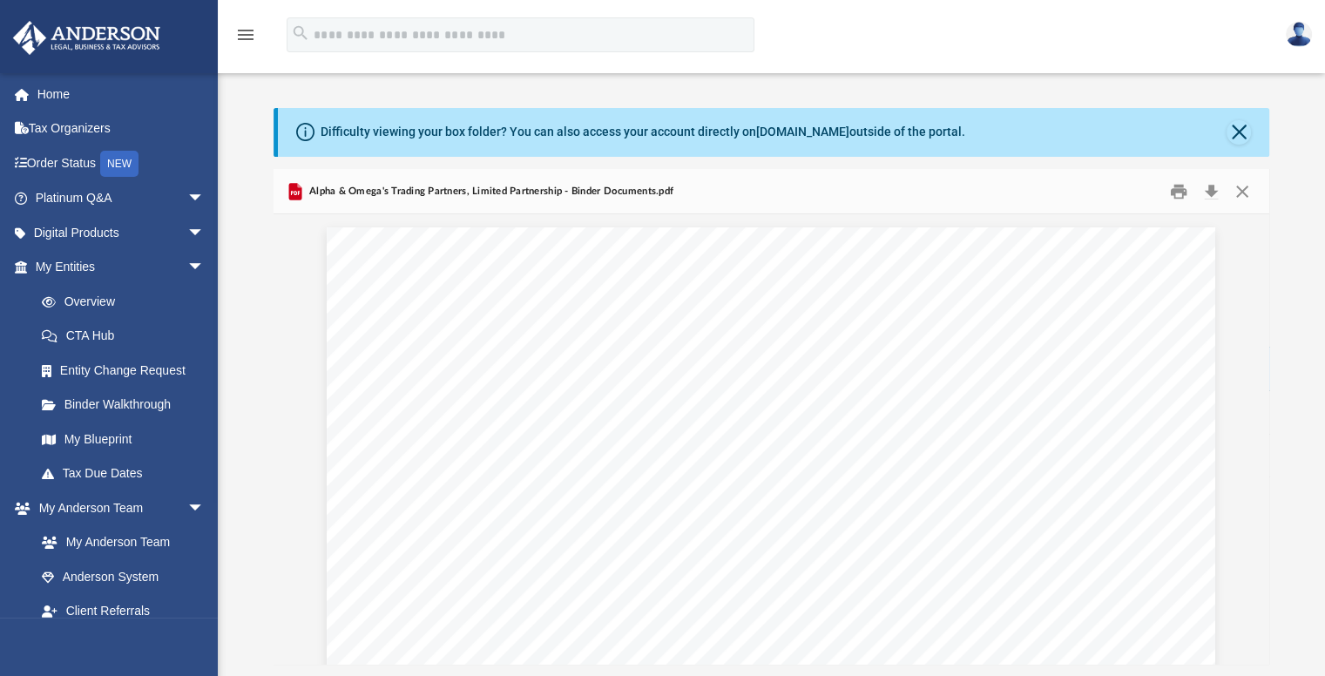
scroll to position [4706, 0]
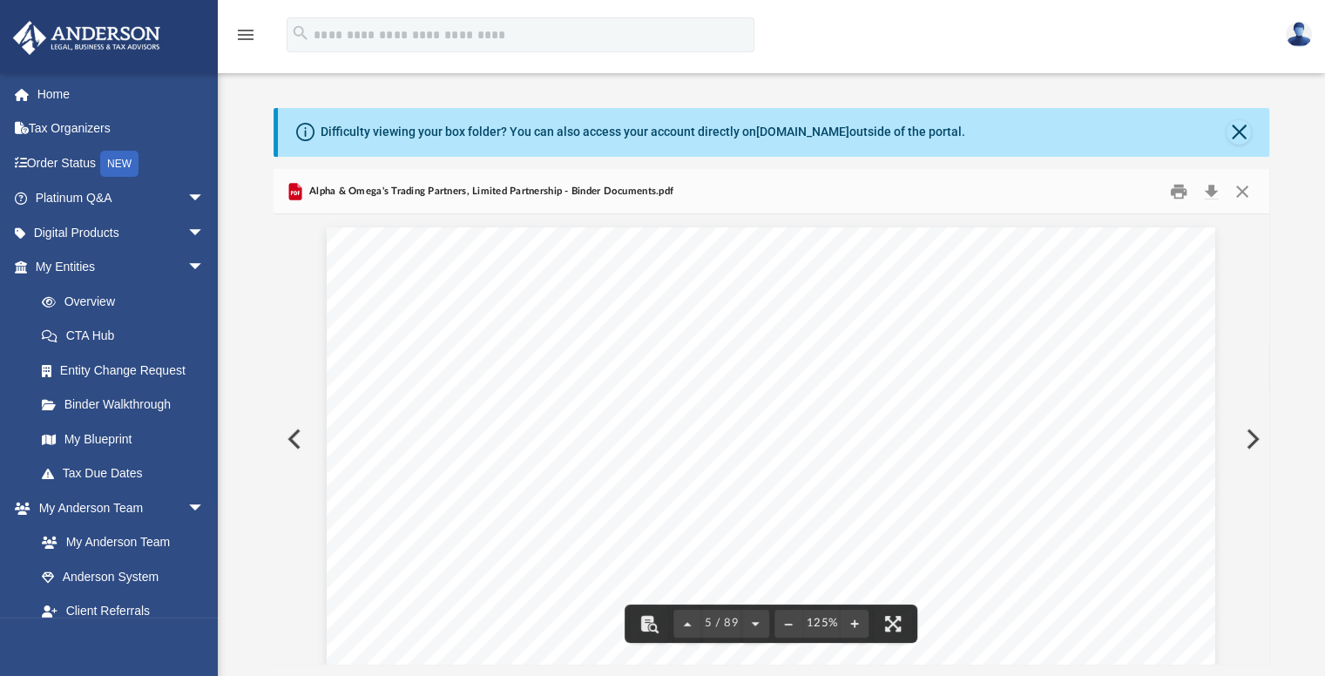
click at [1255, 437] on button "Preview" at bounding box center [1251, 439] width 38 height 49
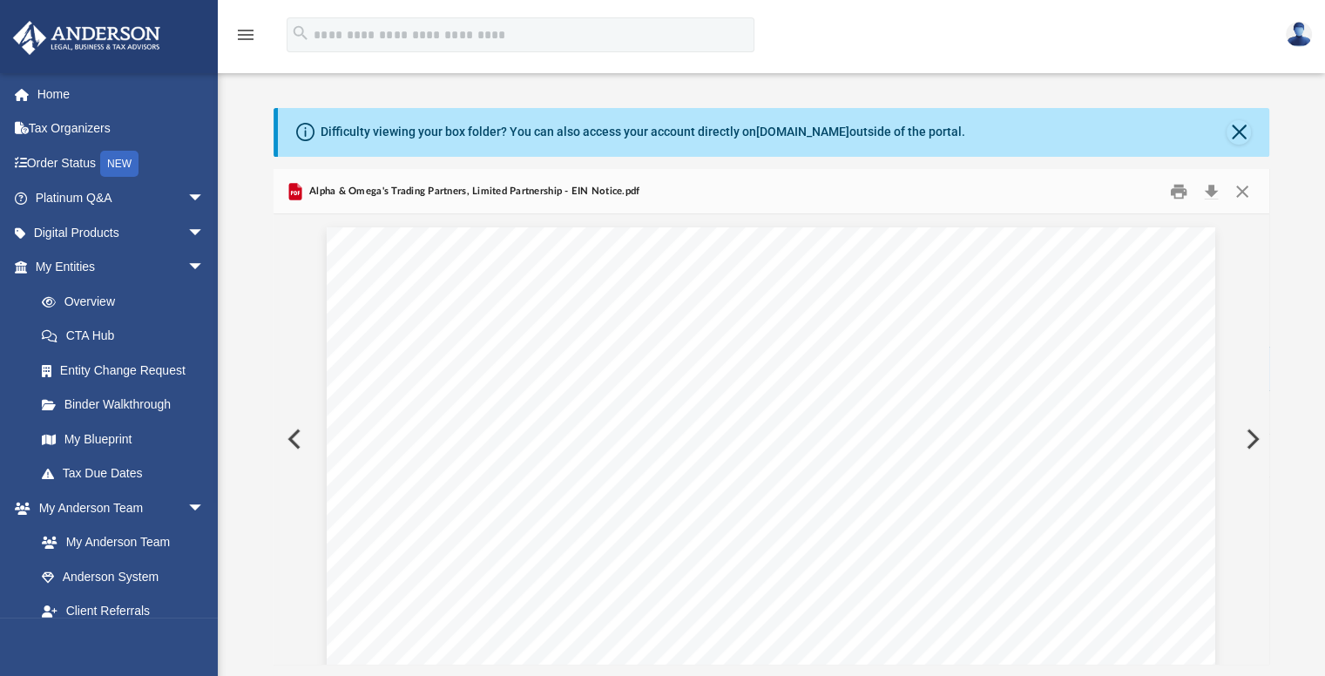
click at [1254, 441] on button "Preview" at bounding box center [1251, 439] width 38 height 49
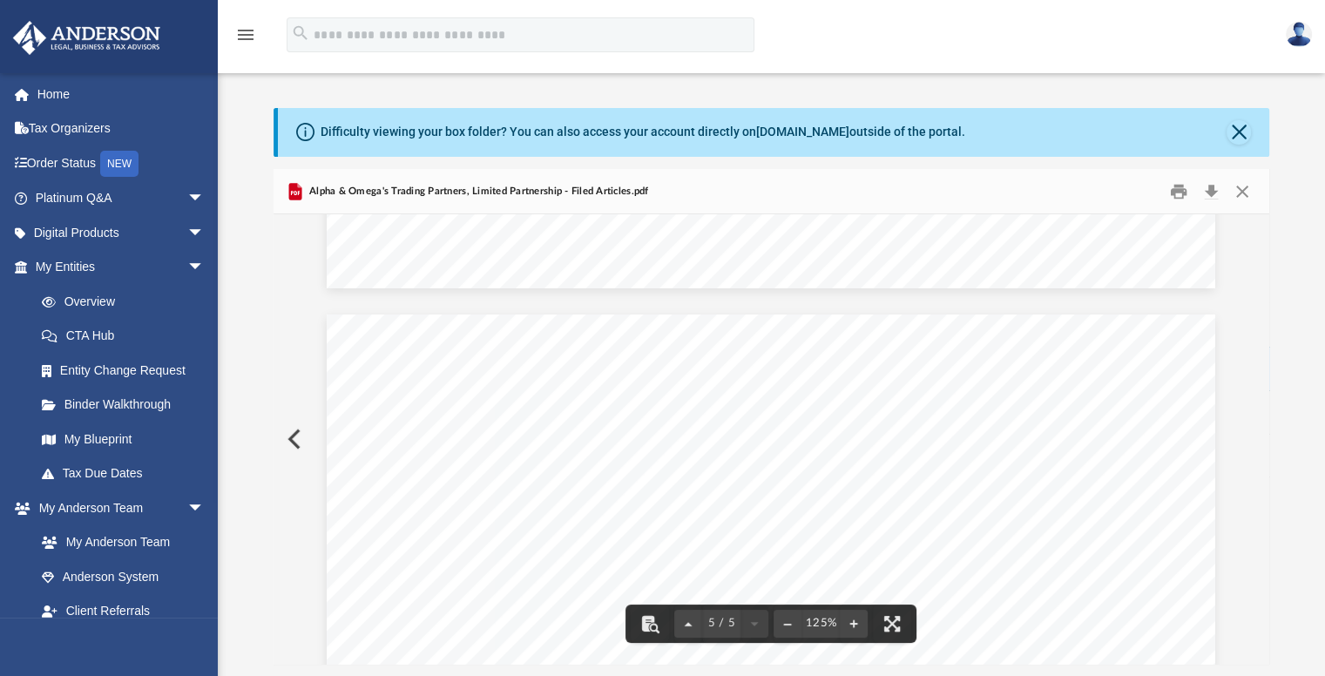
scroll to position [4329, 0]
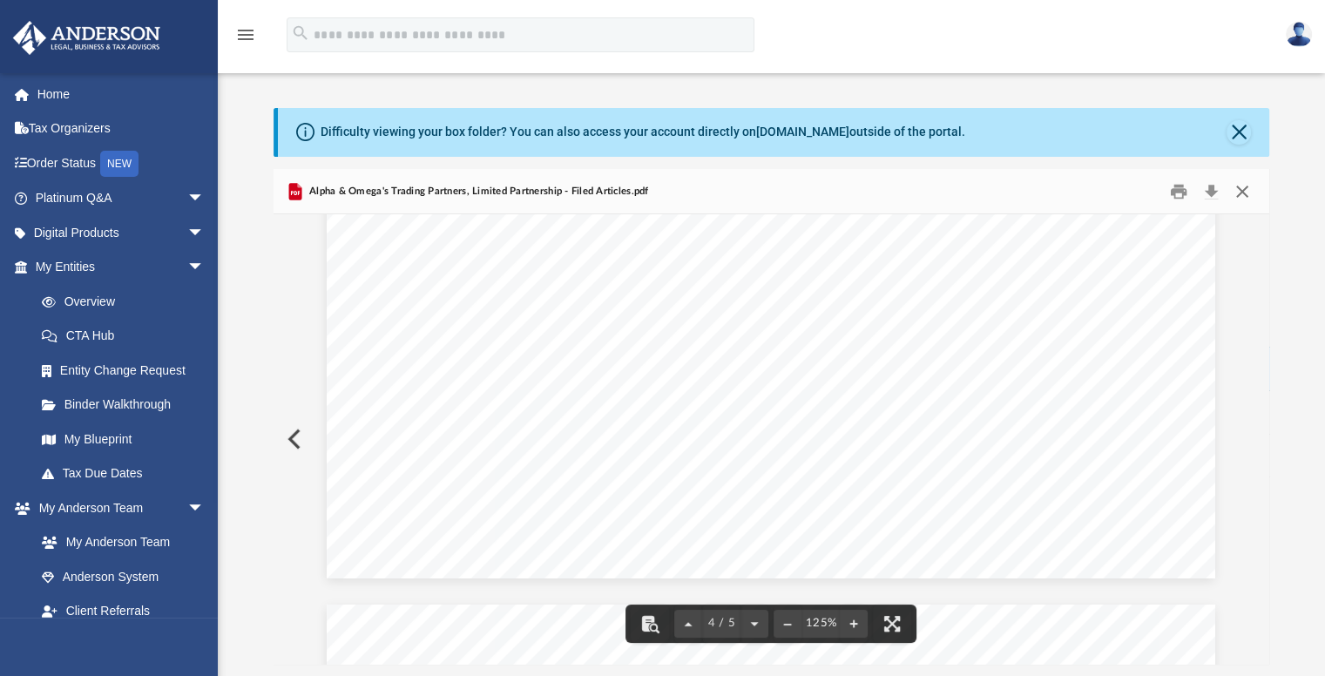
click at [1237, 189] on button "Close" at bounding box center [1242, 191] width 31 height 27
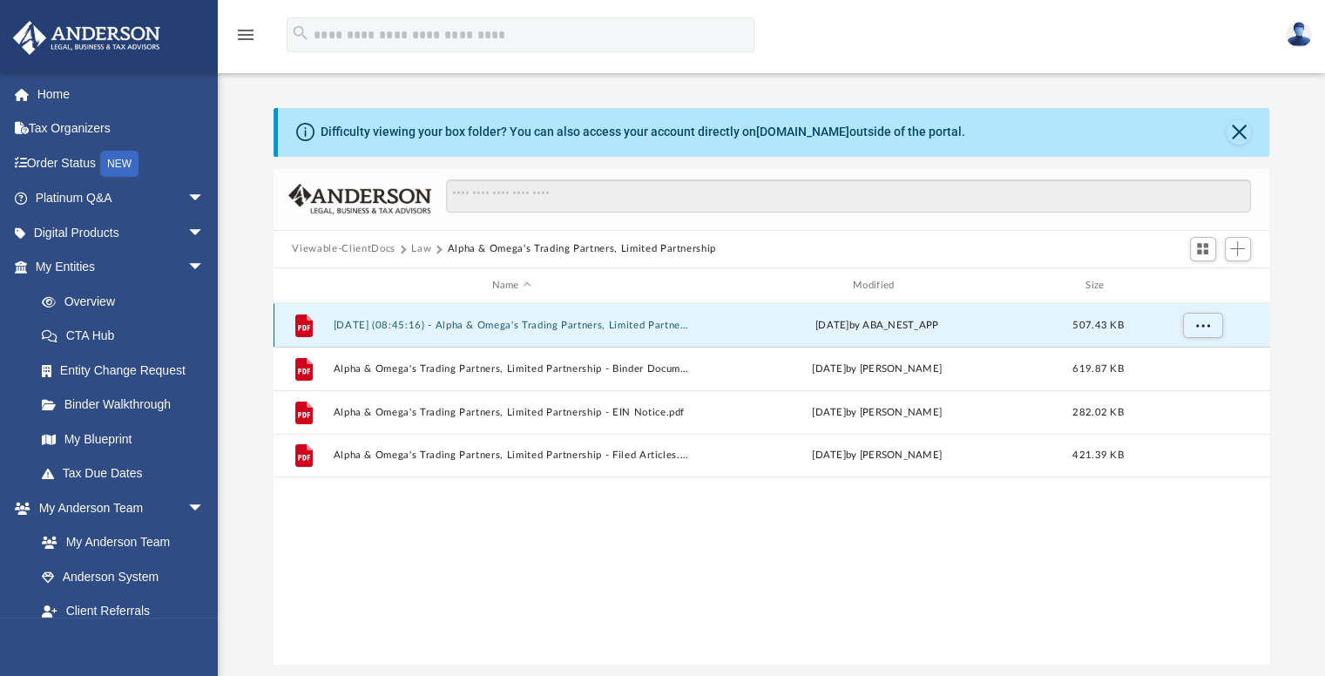
click at [425, 325] on button "2025.05.29 (08:45:16) - Alpha & Omega's Trading Partners, Limited Partnership -…" at bounding box center [511, 325] width 357 height 11
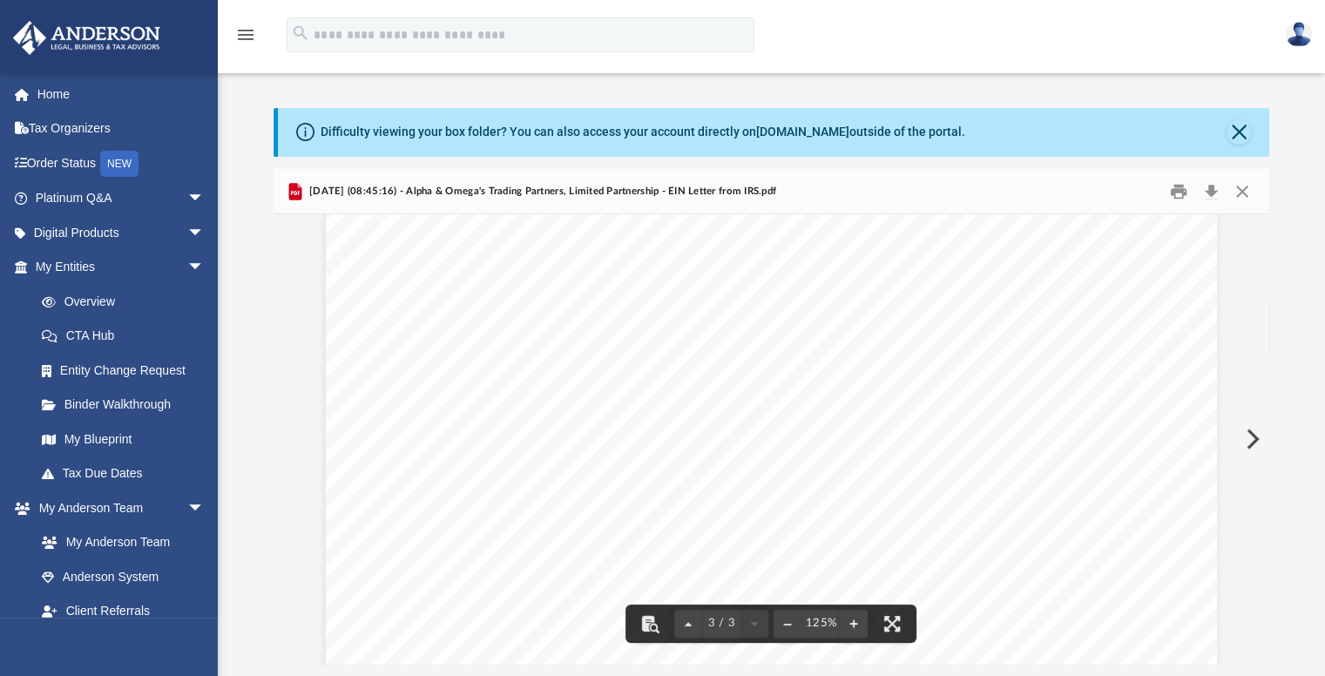
scroll to position [3081, 0]
click at [1237, 188] on button "Close" at bounding box center [1242, 191] width 31 height 27
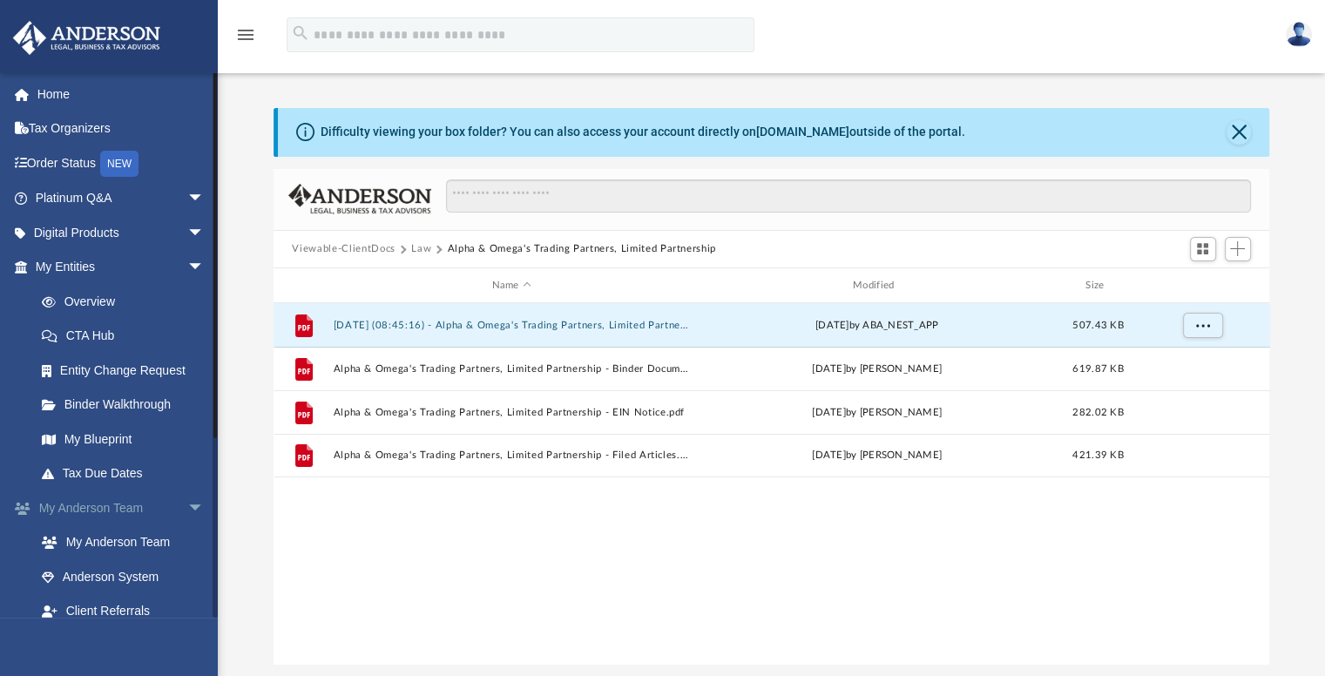
click at [187, 506] on span "arrow_drop_down" at bounding box center [204, 509] width 35 height 36
click at [187, 544] on span "arrow_drop_down" at bounding box center [204, 543] width 35 height 36
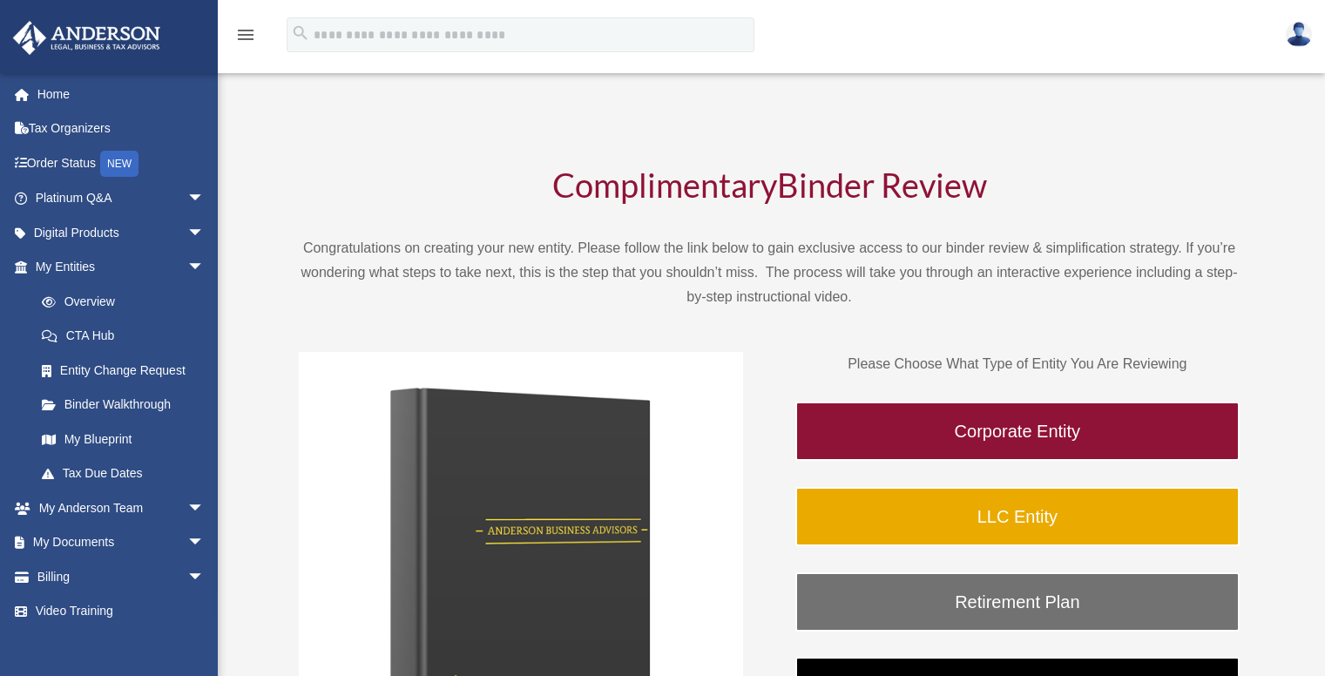
scroll to position [614, 0]
